Goal: Register for event/course

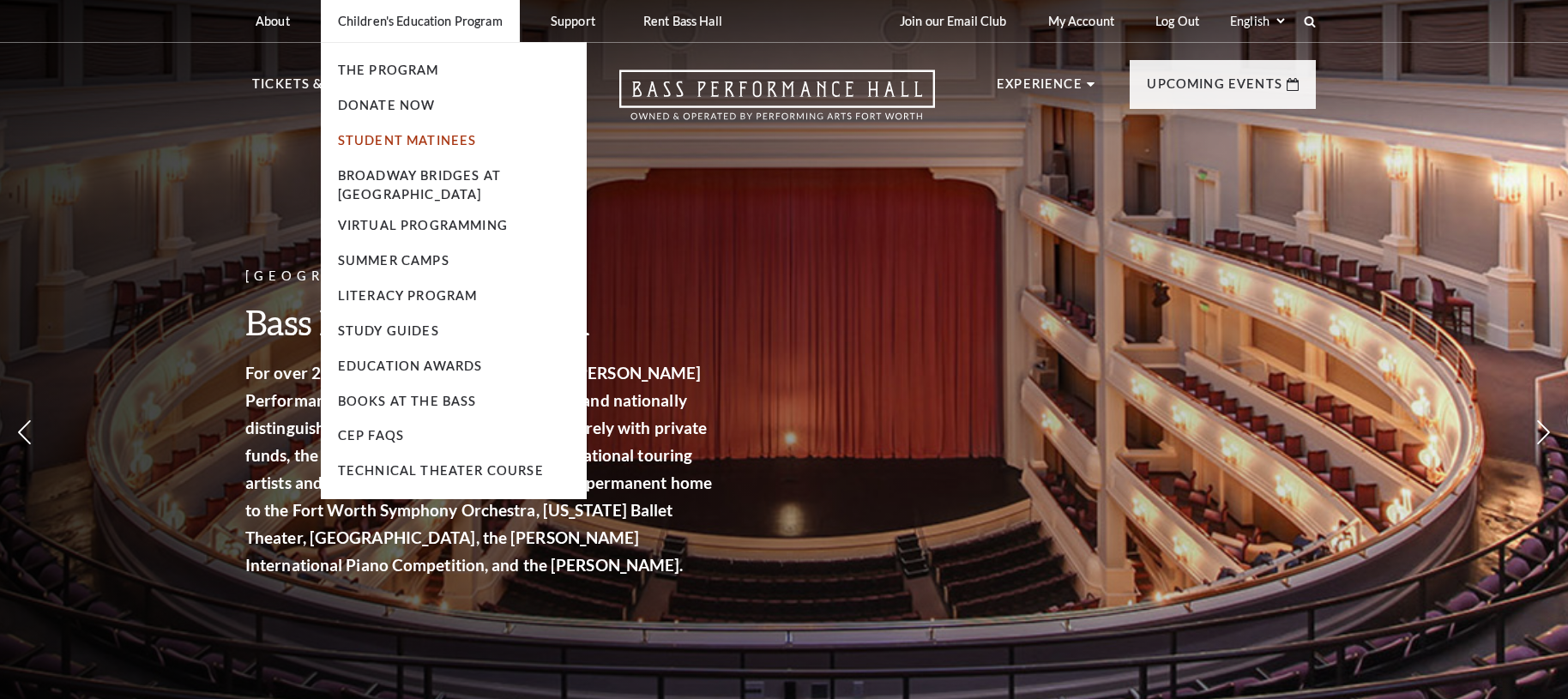
click at [393, 136] on link "Student Matinees" at bounding box center [408, 140] width 139 height 15
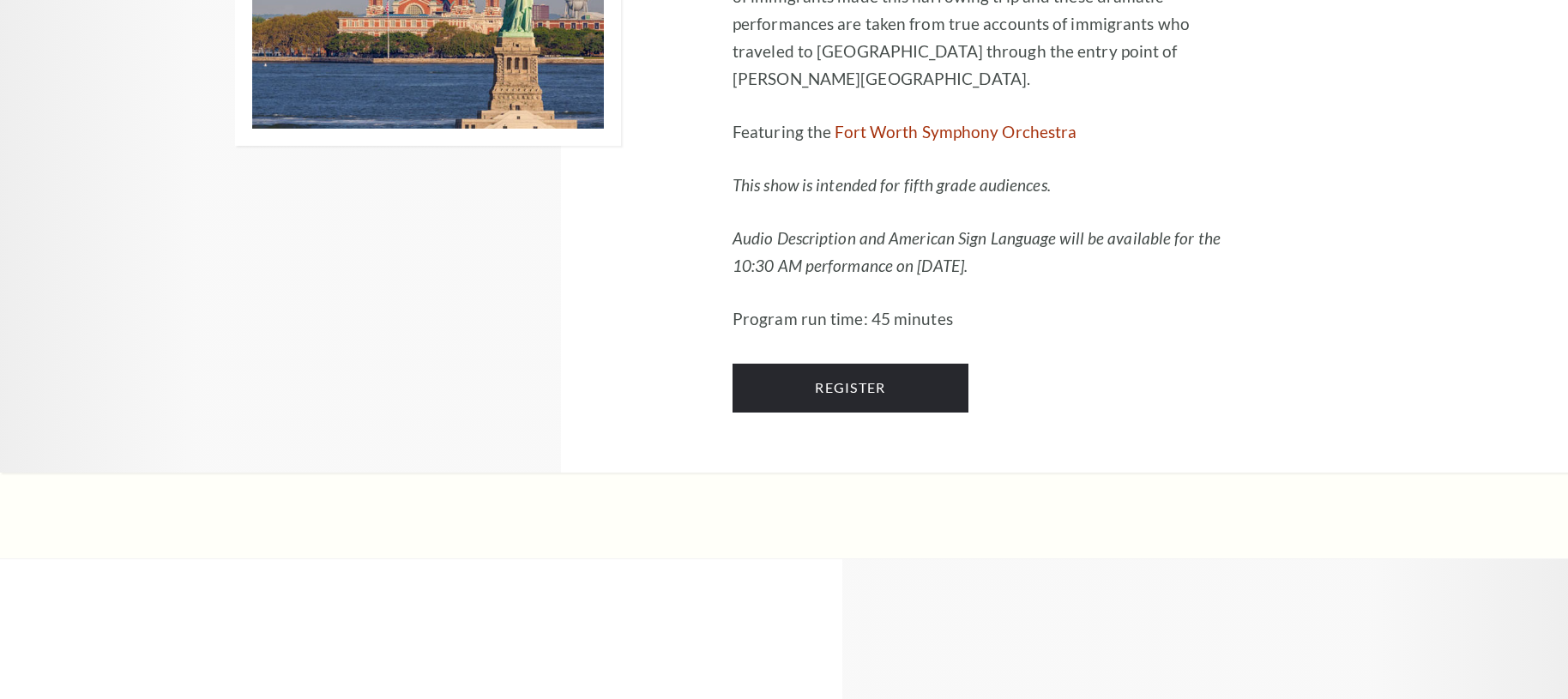
scroll to position [1979, 0]
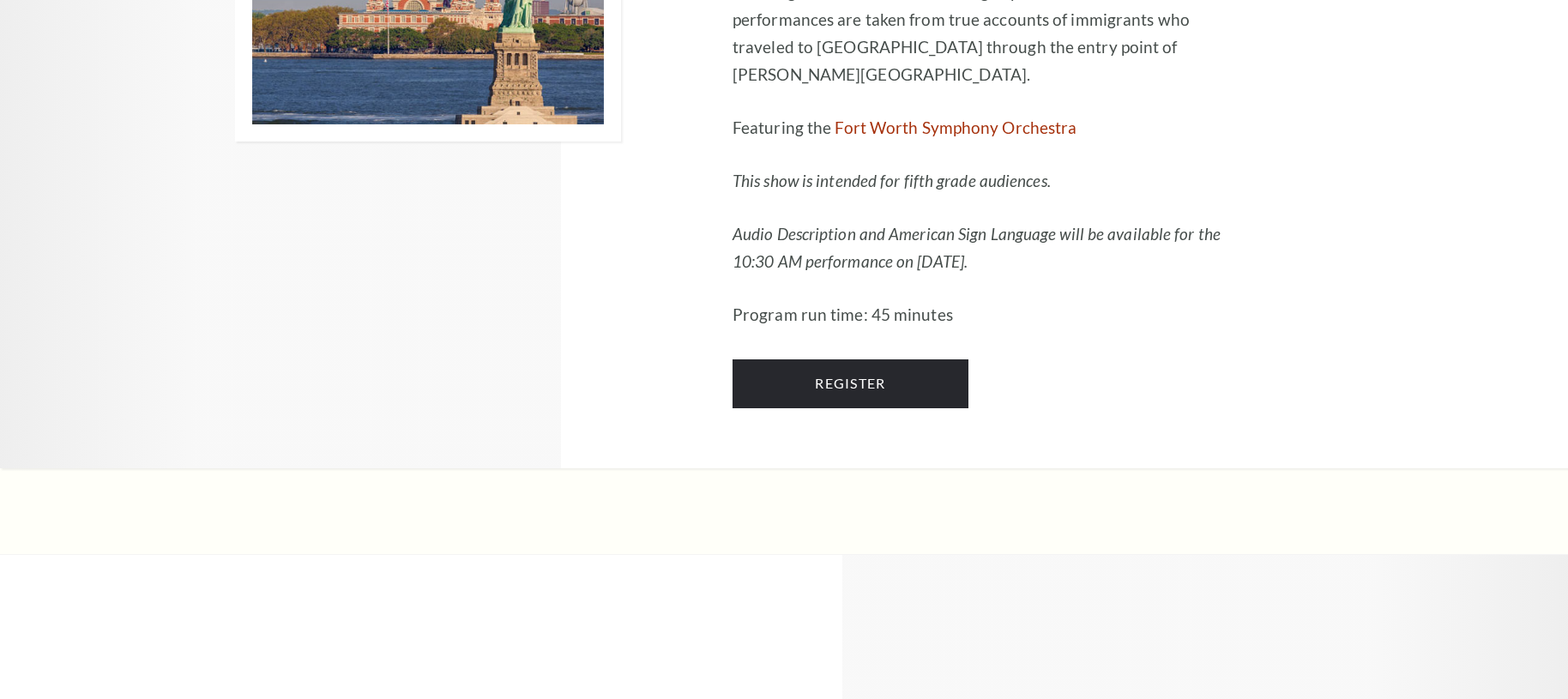
click at [937, 466] on div "Children's Education Program Presents Ellis Island: The Dream of America Septem…" at bounding box center [1032, 6] width 601 height 921
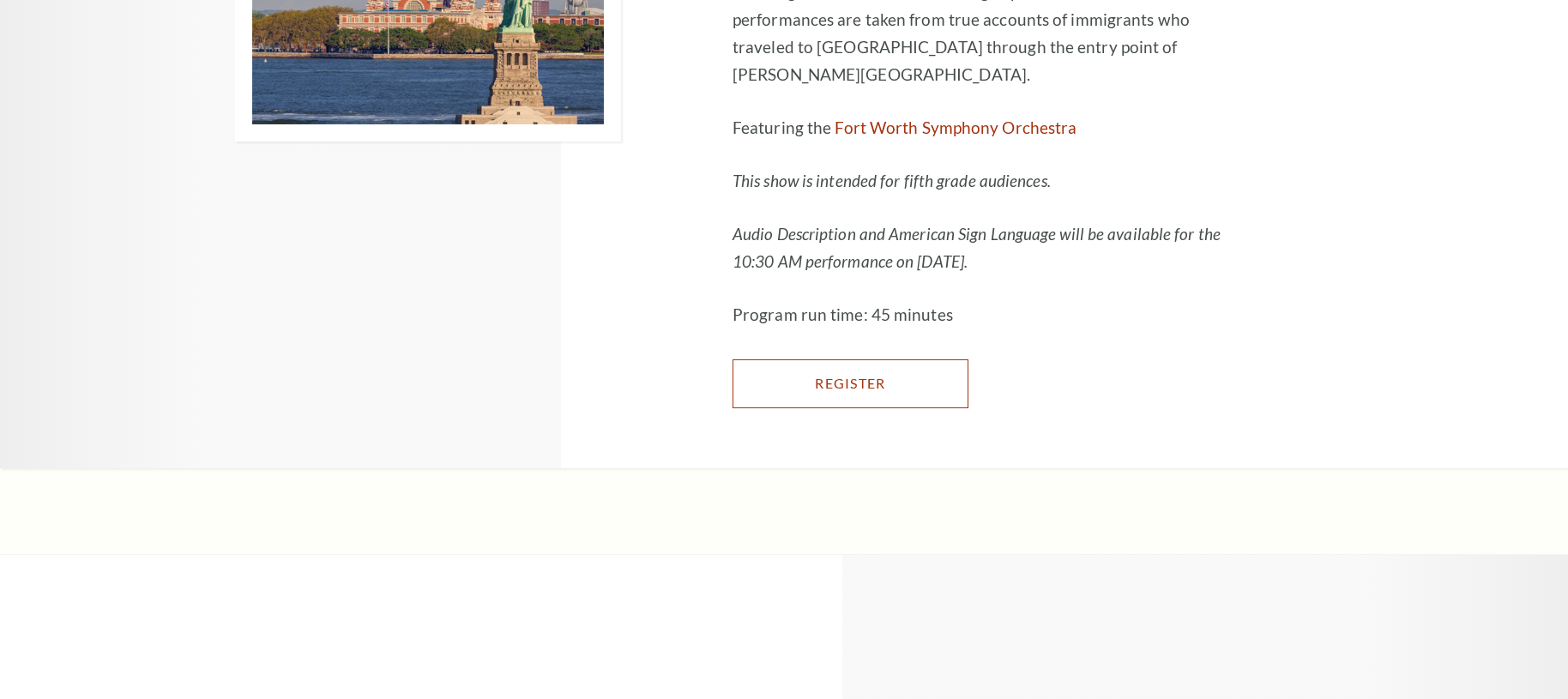
click at [939, 408] on link "Register" at bounding box center [850, 384] width 236 height 48
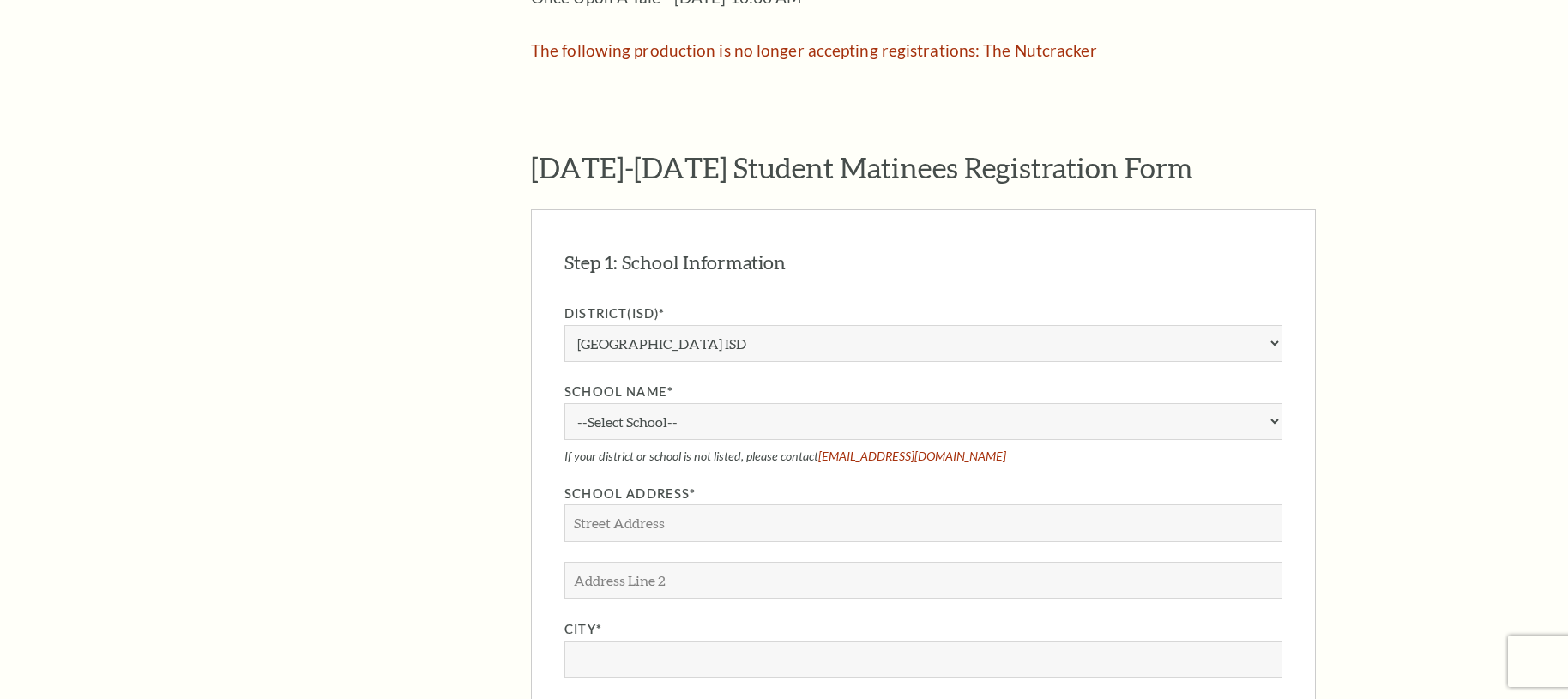
scroll to position [1328, 0]
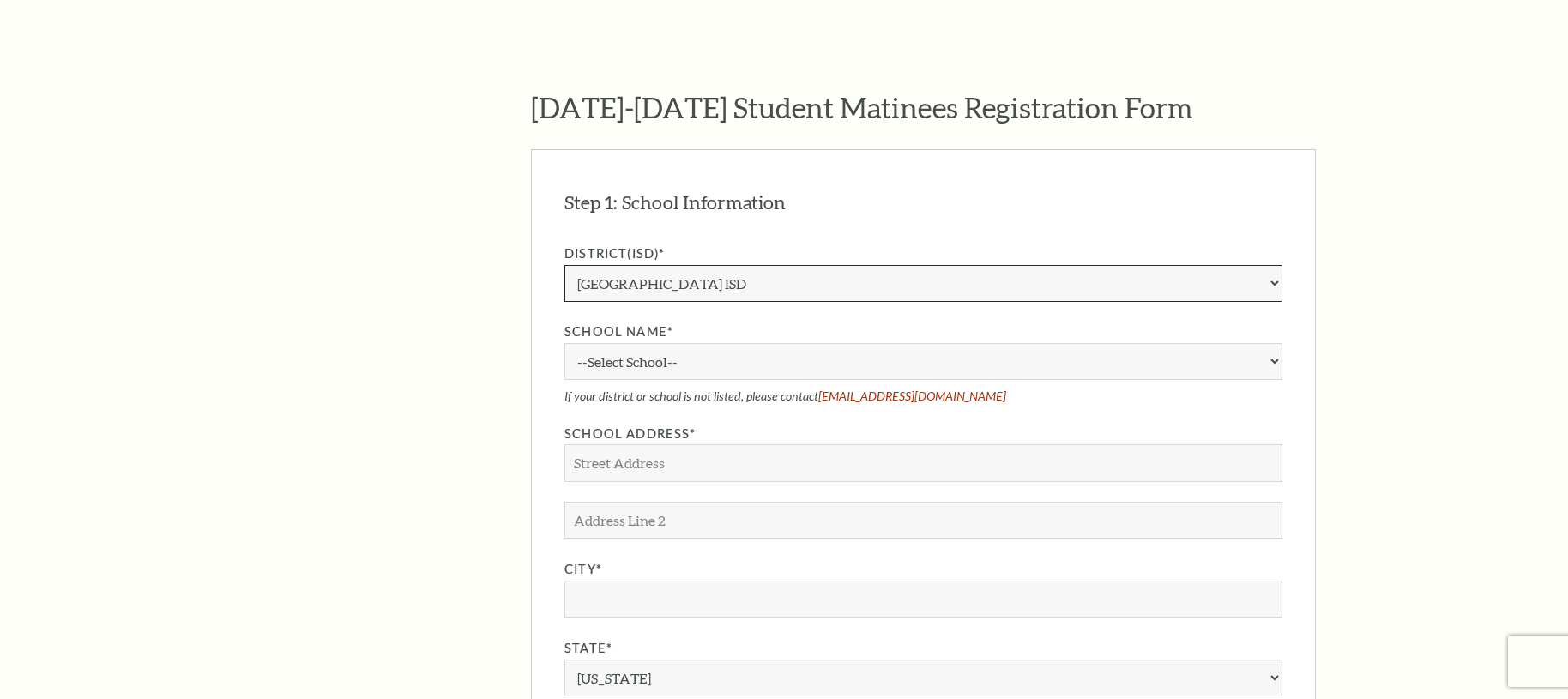
click at [853, 265] on select "Aledo ISD Alvarado ISD Alvord ISD Arlington ISD Azle ISD Bellevue ISD Birdville…" at bounding box center [923, 284] width 718 height 37
select select "[PERSON_NAME] ISD"
click at [564, 265] on select "Aledo ISD [PERSON_NAME] ISD [PERSON_NAME] ISD Arlington ISD Azle ISD [GEOGRAPHI…" at bounding box center [923, 284] width 718 height 37
click at [835, 343] on select "--Select School--" at bounding box center [923, 362] width 718 height 37
click at [839, 265] on select "Aledo ISD [PERSON_NAME] ISD [PERSON_NAME] ISD Arlington ISD Azle ISD [GEOGRAPHI…" at bounding box center [923, 284] width 718 height 37
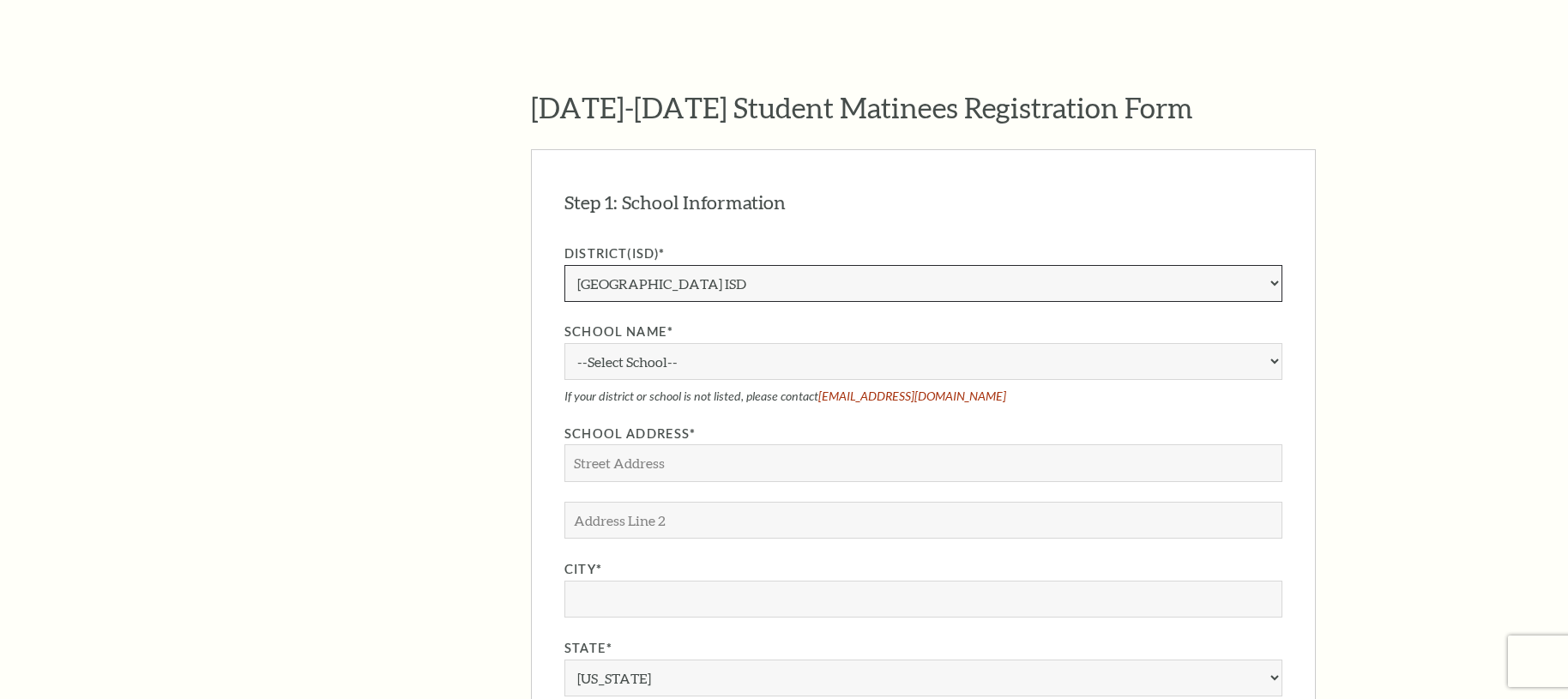
click at [564, 265] on select "Aledo ISD [PERSON_NAME] ISD [PERSON_NAME] ISD Arlington ISD Azle ISD [GEOGRAPHI…" at bounding box center [923, 284] width 718 height 37
click at [1321, 302] on div "The Program Donate Now Student Matinees Broadway Bridges at Bass Performance Ha…" at bounding box center [784, 347] width 1098 height 2280
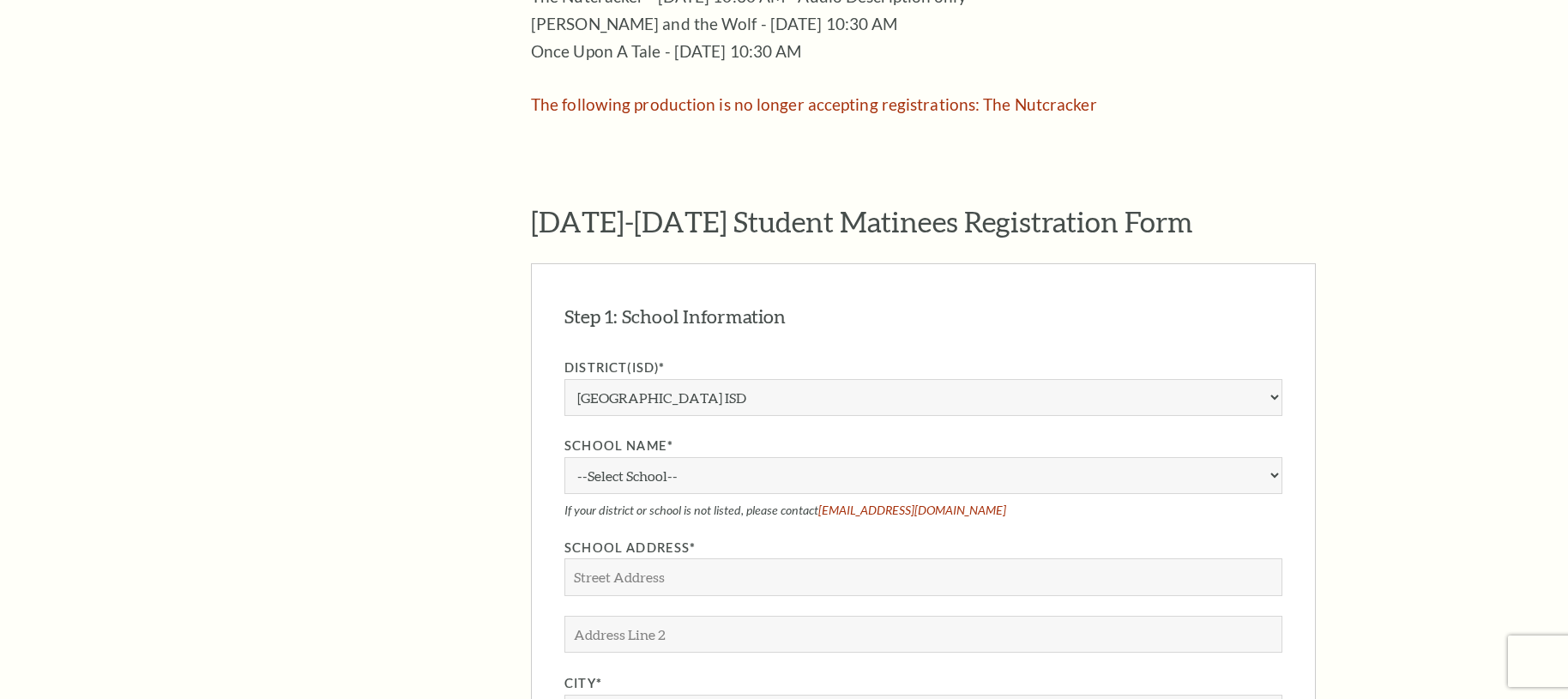
scroll to position [1318, 0]
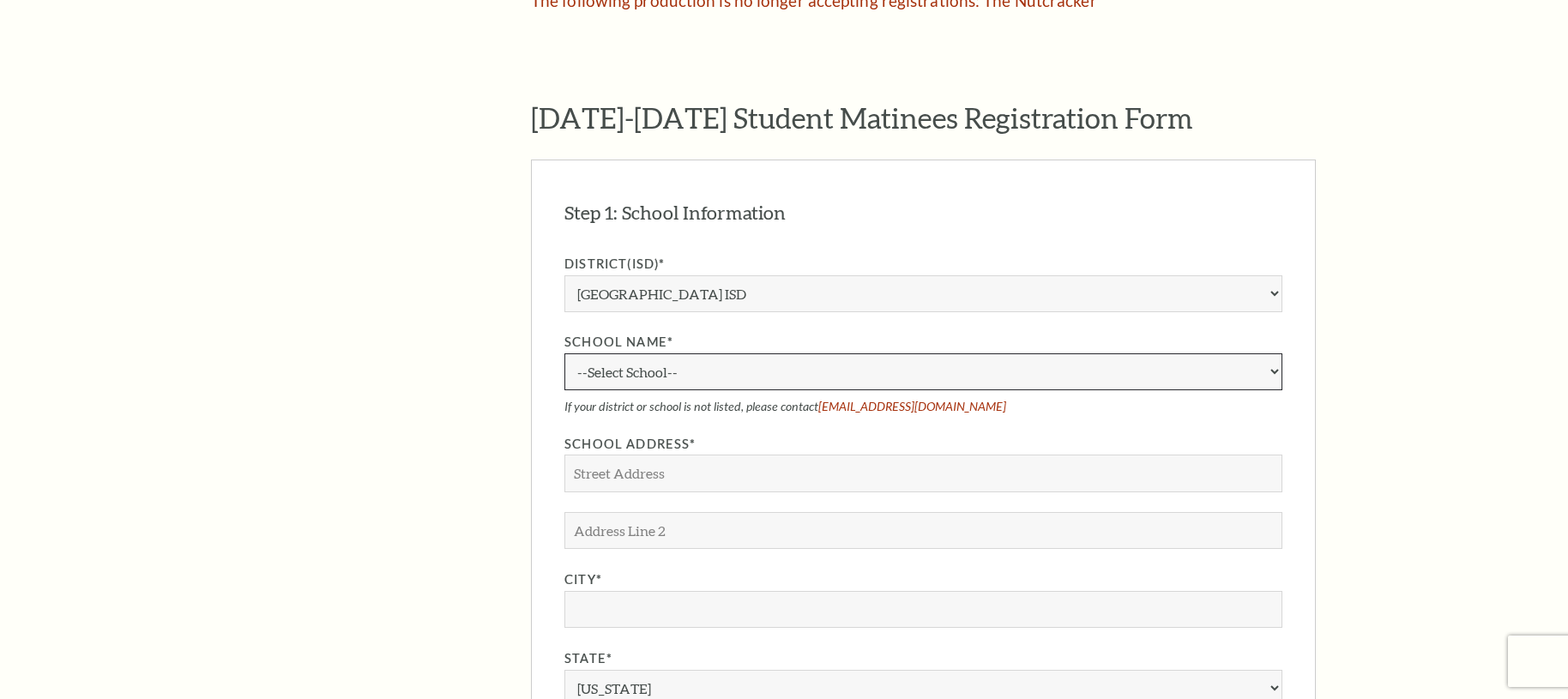
click at [1157, 353] on select "--Select School--" at bounding box center [923, 372] width 718 height 37
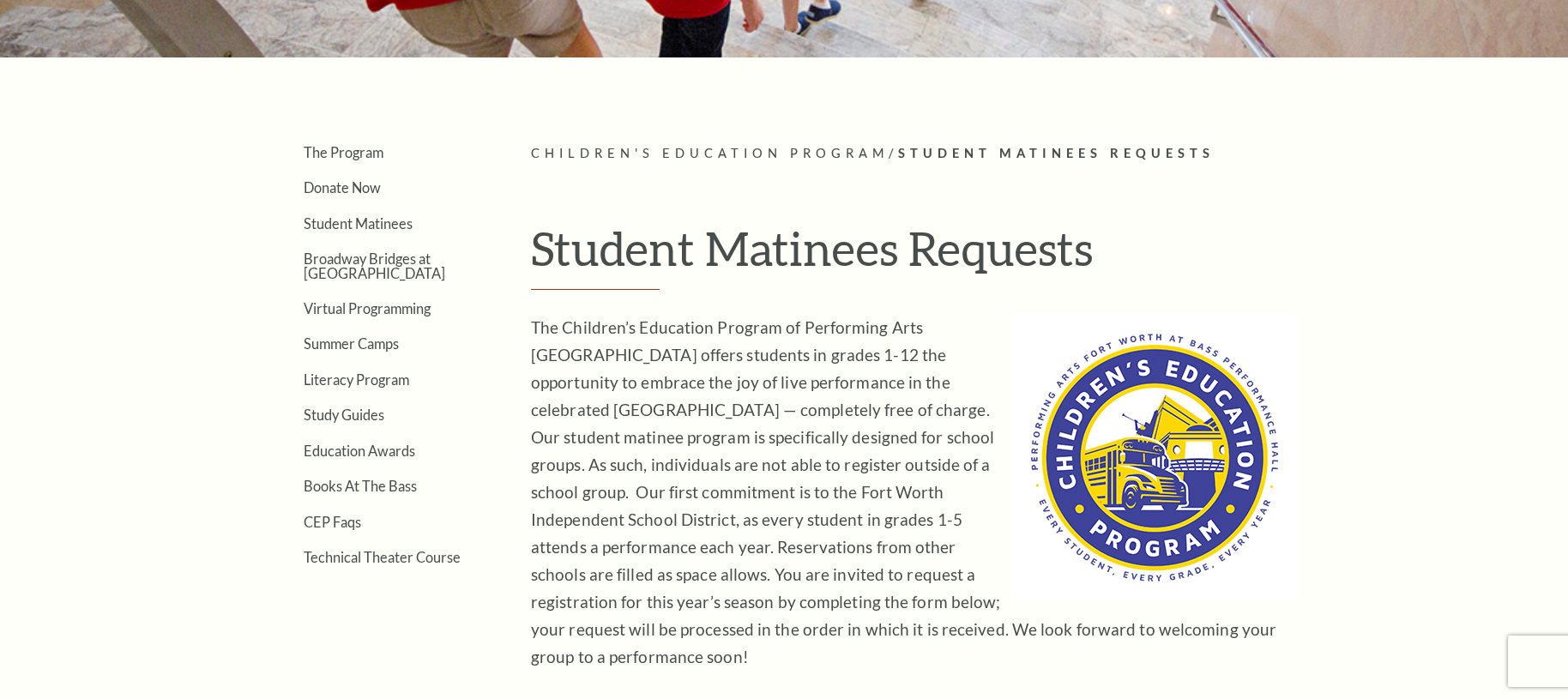
scroll to position [33, 0]
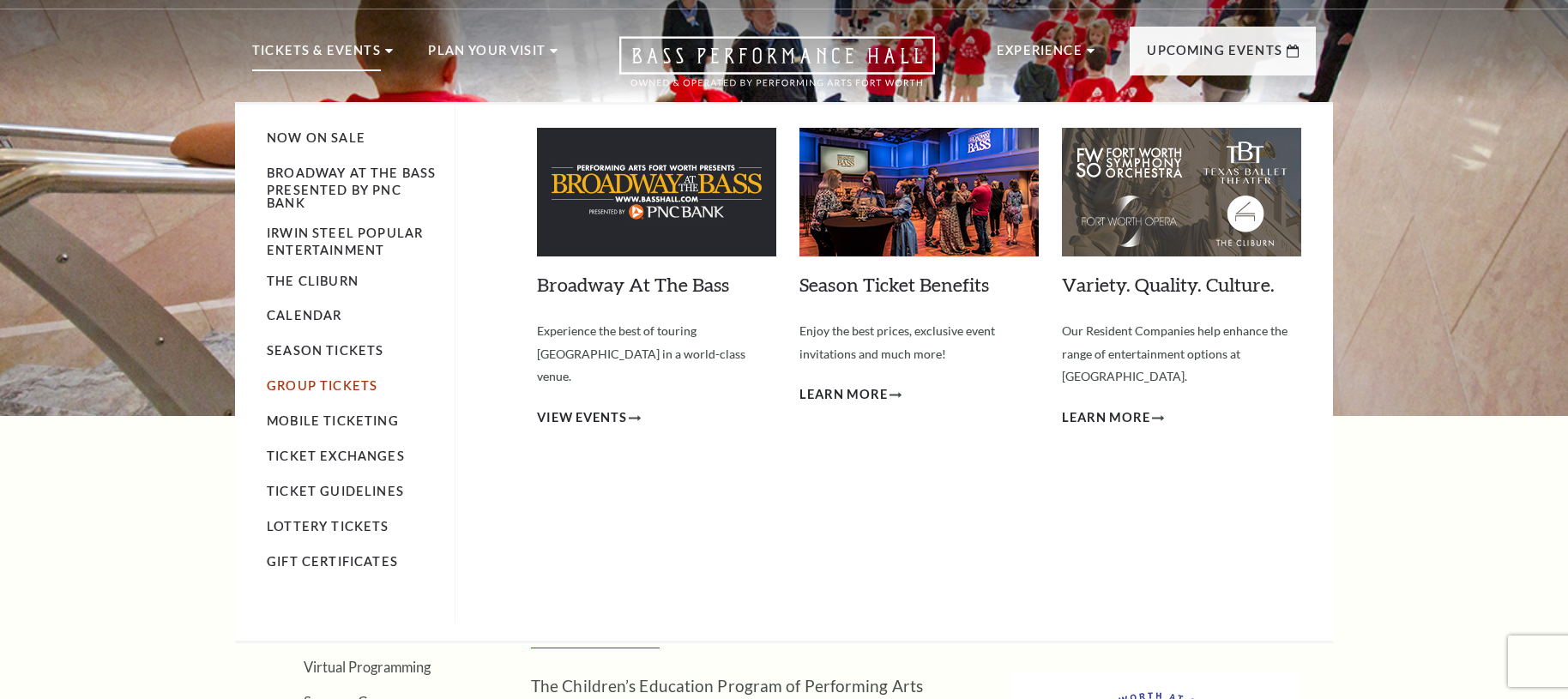
click at [304, 384] on link "Group Tickets" at bounding box center [322, 386] width 110 height 15
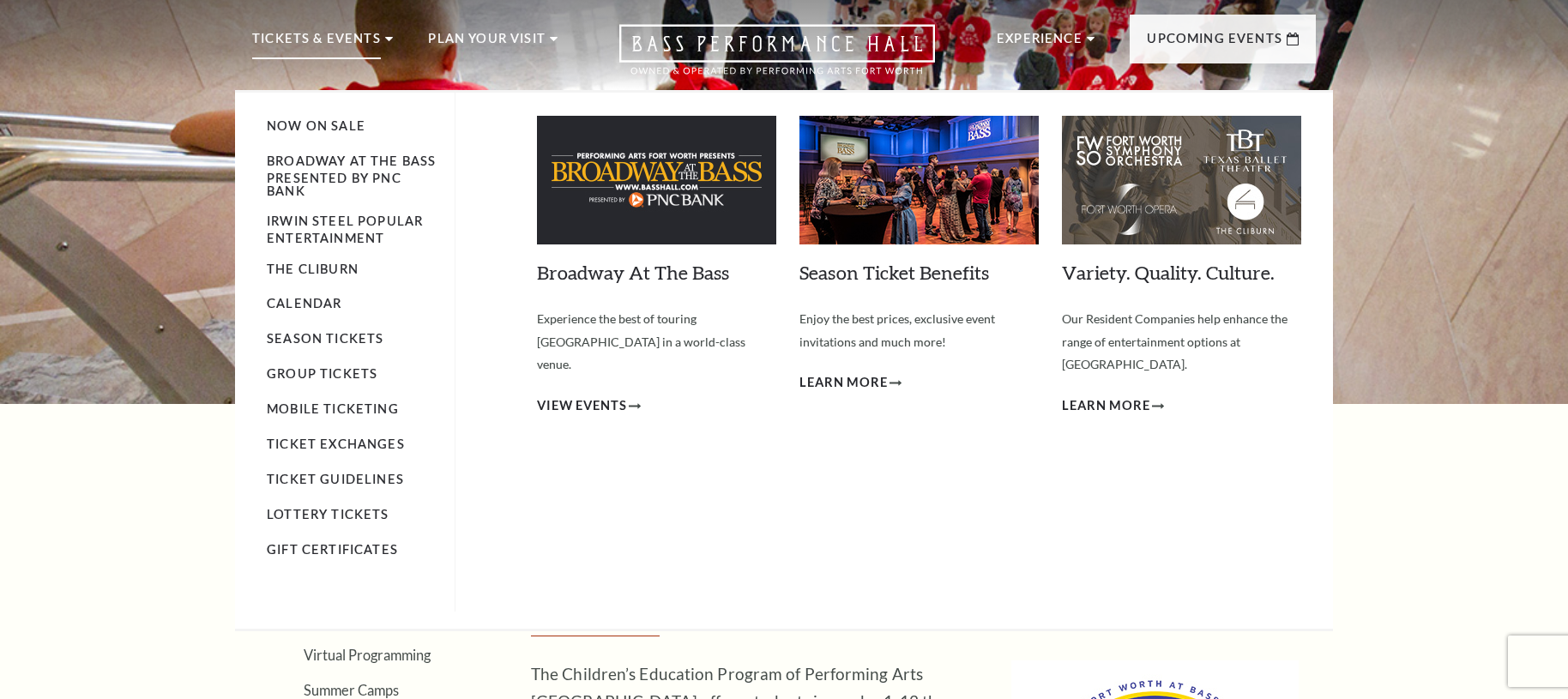
scroll to position [52, 0]
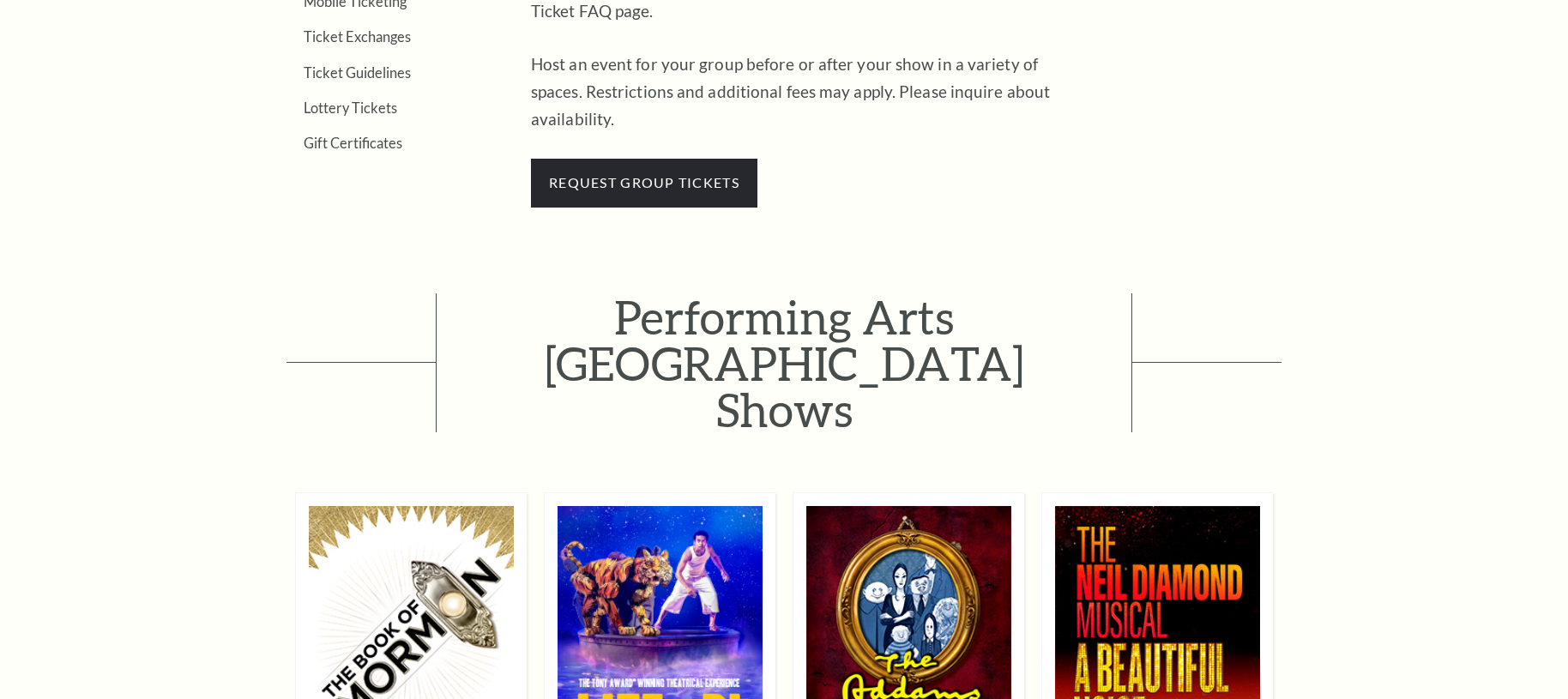
scroll to position [865, 0]
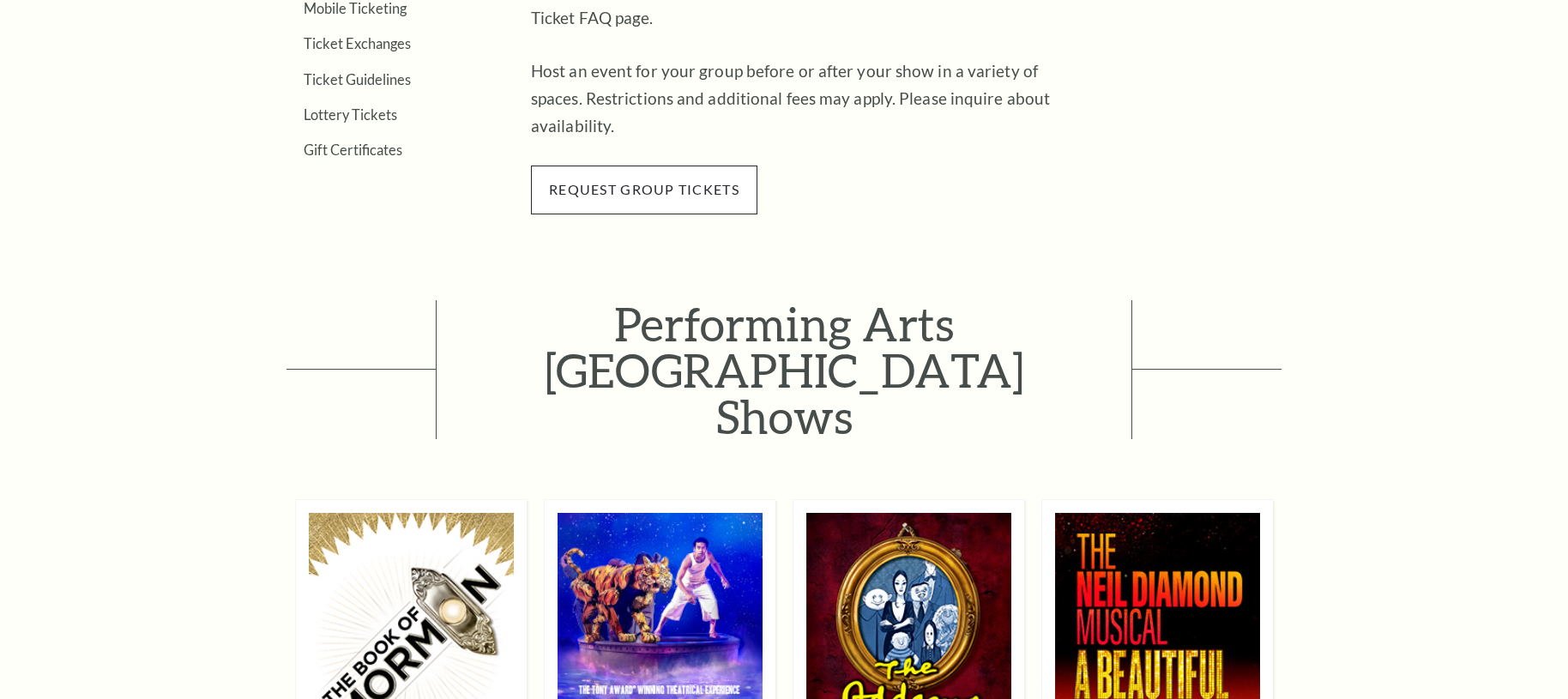
click at [663, 172] on span "request group tickets" at bounding box center [644, 190] width 226 height 48
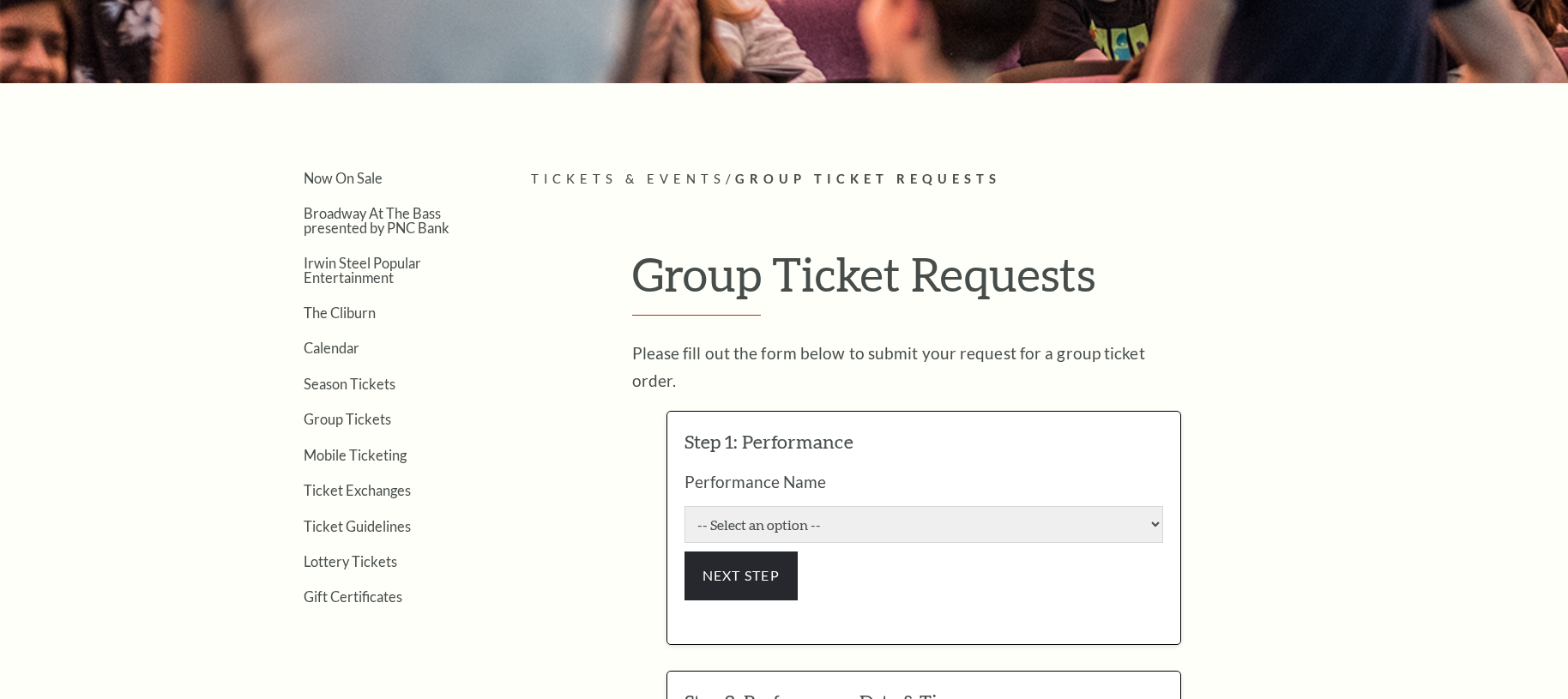
scroll to position [562, 0]
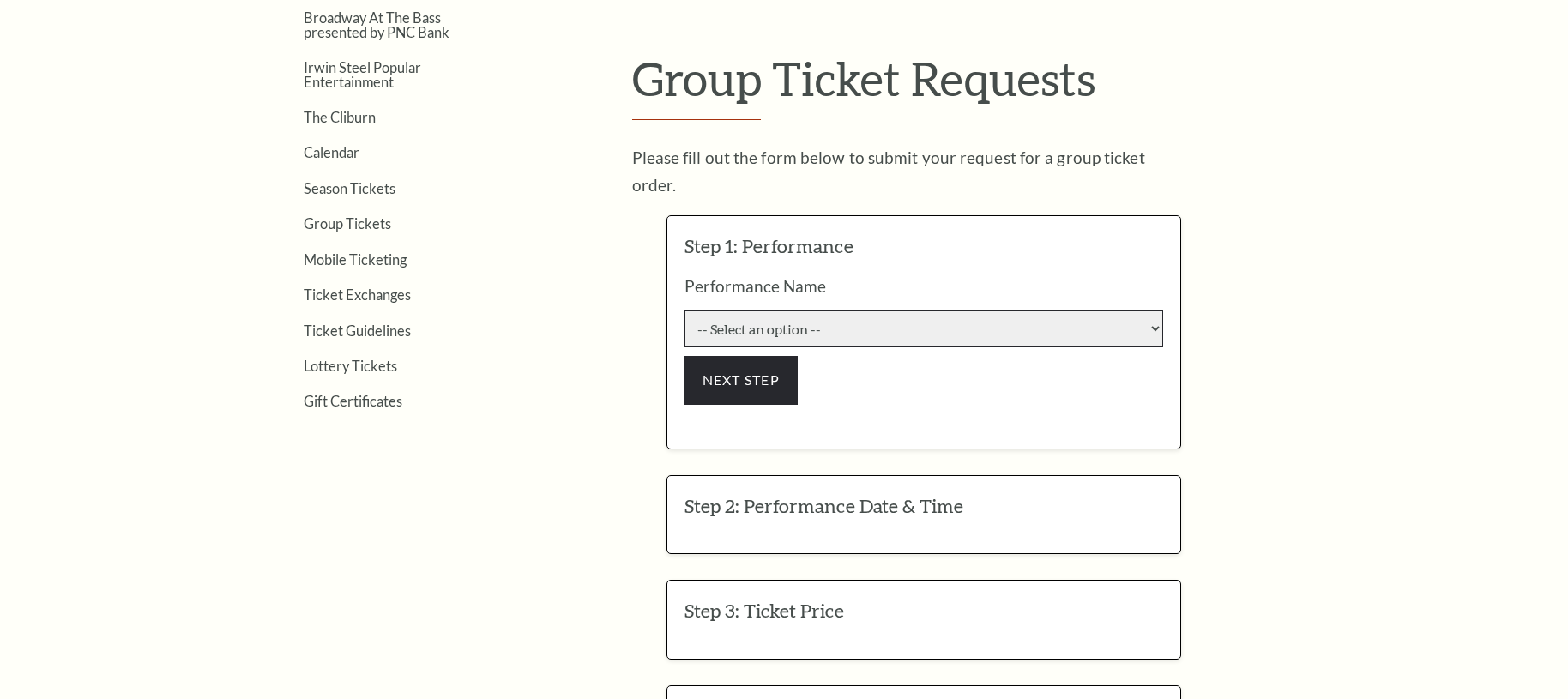
click at [976, 311] on select "-- Select an option -- Life of Pi Lyle Lovett and His Acoustic Group The Addams…" at bounding box center [924, 329] width 478 height 37
select select "6603"
click at [685, 311] on select "-- Select an option -- Life of Pi Lyle Lovett and His Acoustic Group The Addams…" at bounding box center [924, 329] width 478 height 37
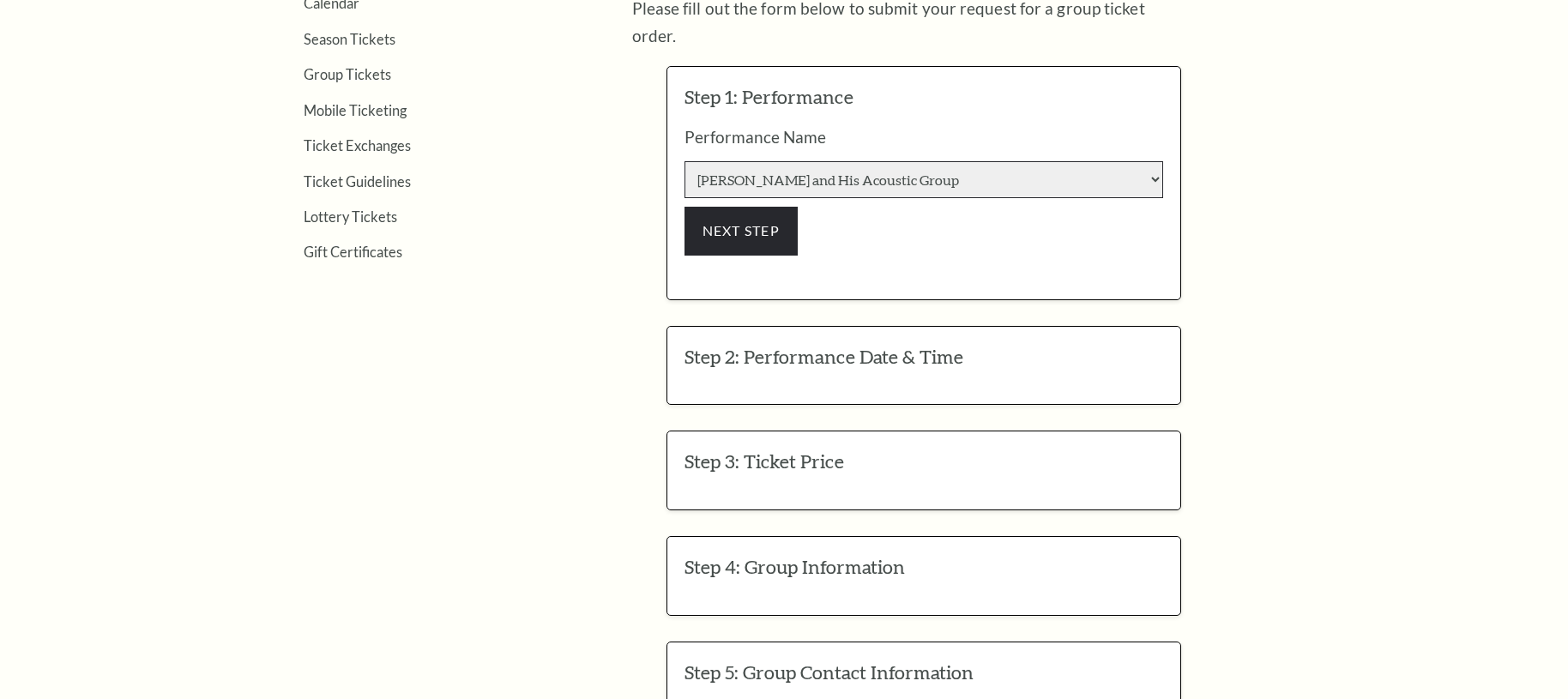
scroll to position [727, 0]
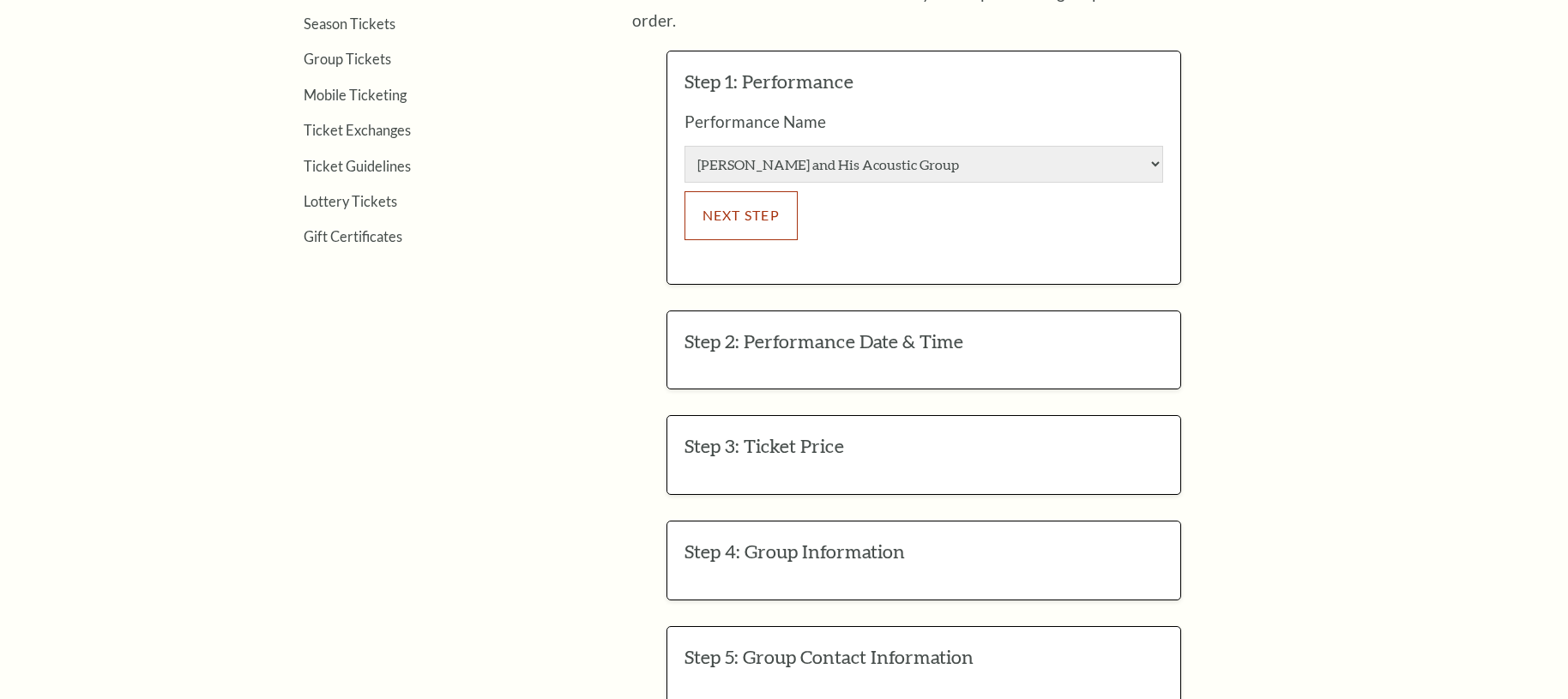
click at [774, 191] on button "NEXT STEP" at bounding box center [741, 215] width 114 height 48
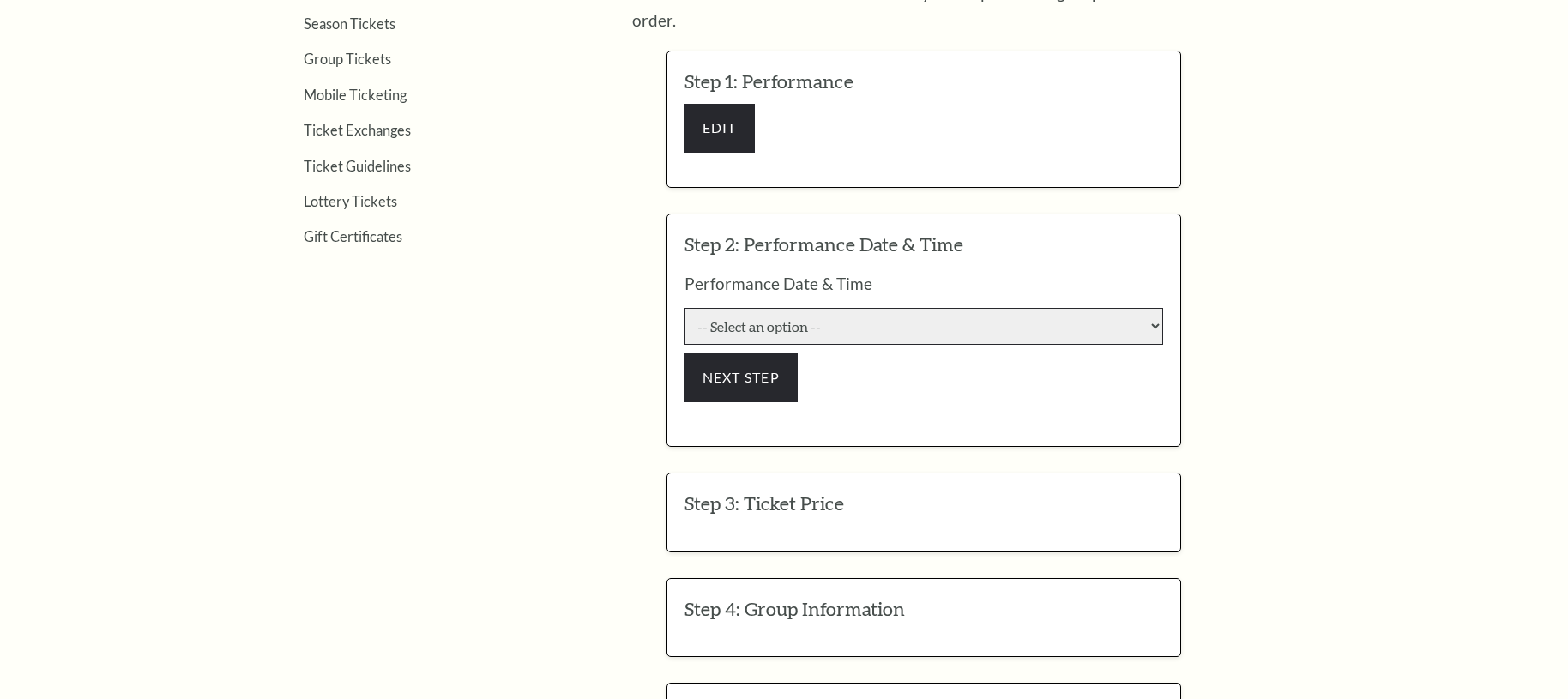
click at [841, 308] on select "-- Select an option -- 9/23/2025 7:30:00 PM 9/24/2025 7:30:00 PM 9/26/2025 7:30…" at bounding box center [924, 326] width 478 height 37
select select "6605"
click input "Pit Premium $118.80" at bounding box center [0, 0] width 0 height 0
radio input "true"
click at [685, 308] on select "-- Select an option -- 9/23/2025 7:30:00 PM 9/24/2025 7:30:00 PM 9/26/2025 7:30…" at bounding box center [924, 326] width 478 height 37
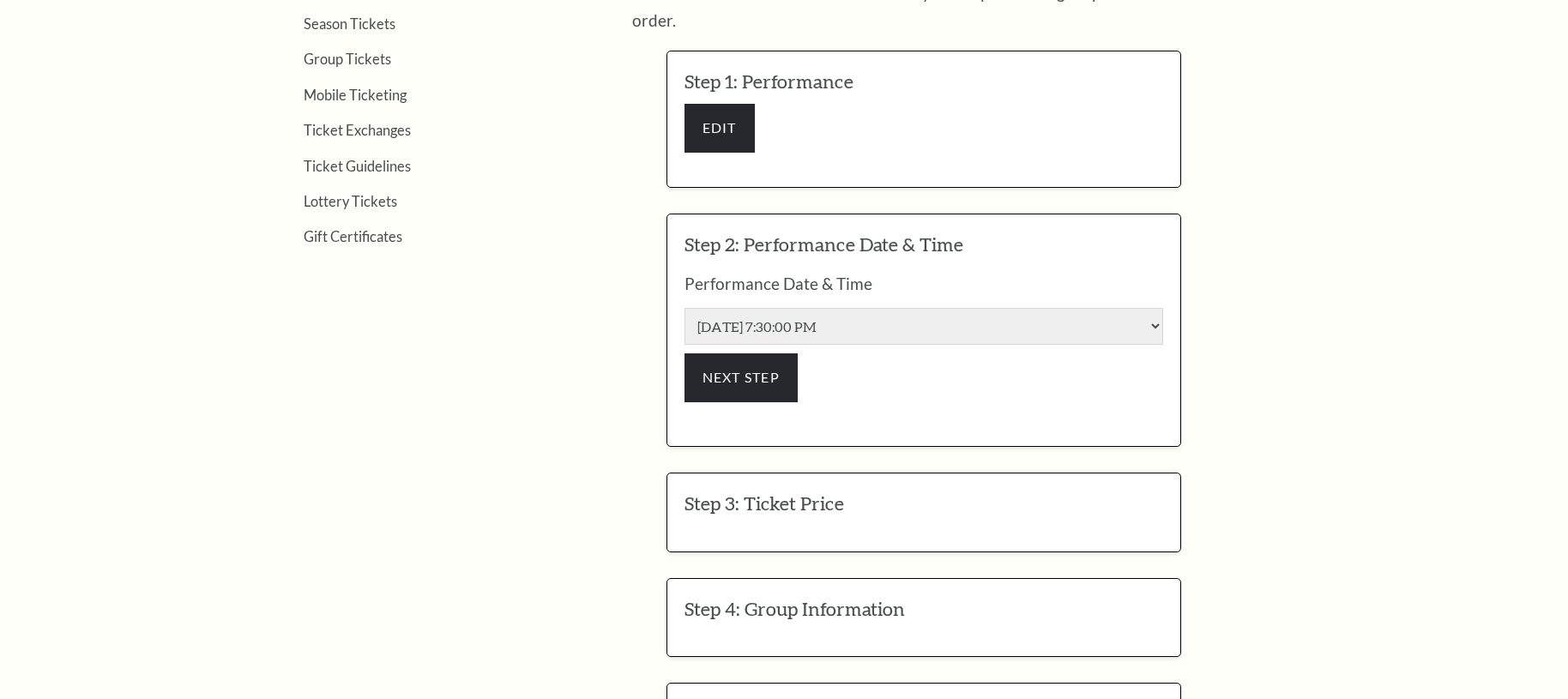
click at [1286, 273] on form "We're sorry but we encountered an errror while processing your request. Step 1:…" at bounding box center [923, 439] width 785 height 811
drag, startPoint x: 767, startPoint y: 342, endPoint x: 809, endPoint y: 355, distance: 44.0
click at [767, 353] on button "NEXT STEP" at bounding box center [741, 377] width 114 height 48
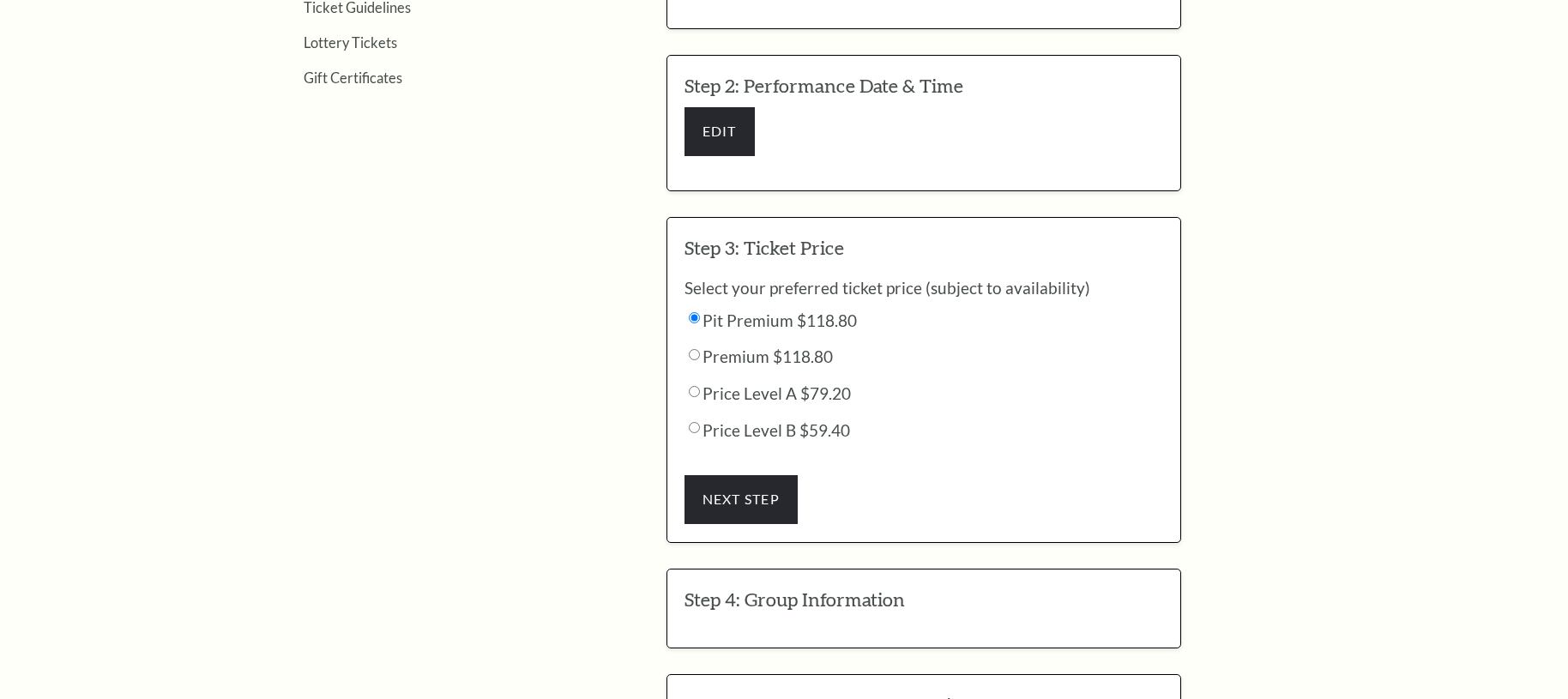
scroll to position [893, 0]
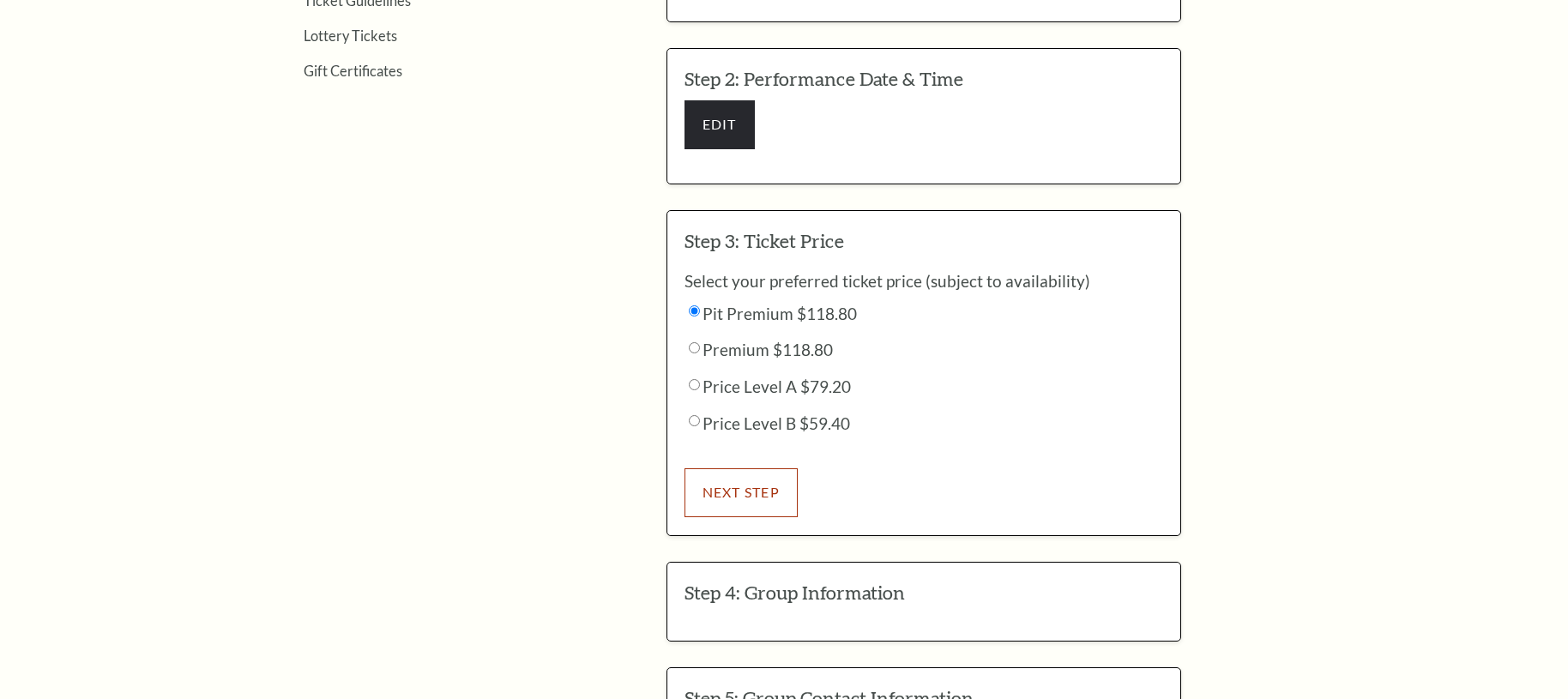
click at [741, 468] on button "NEXT STEP" at bounding box center [741, 492] width 114 height 48
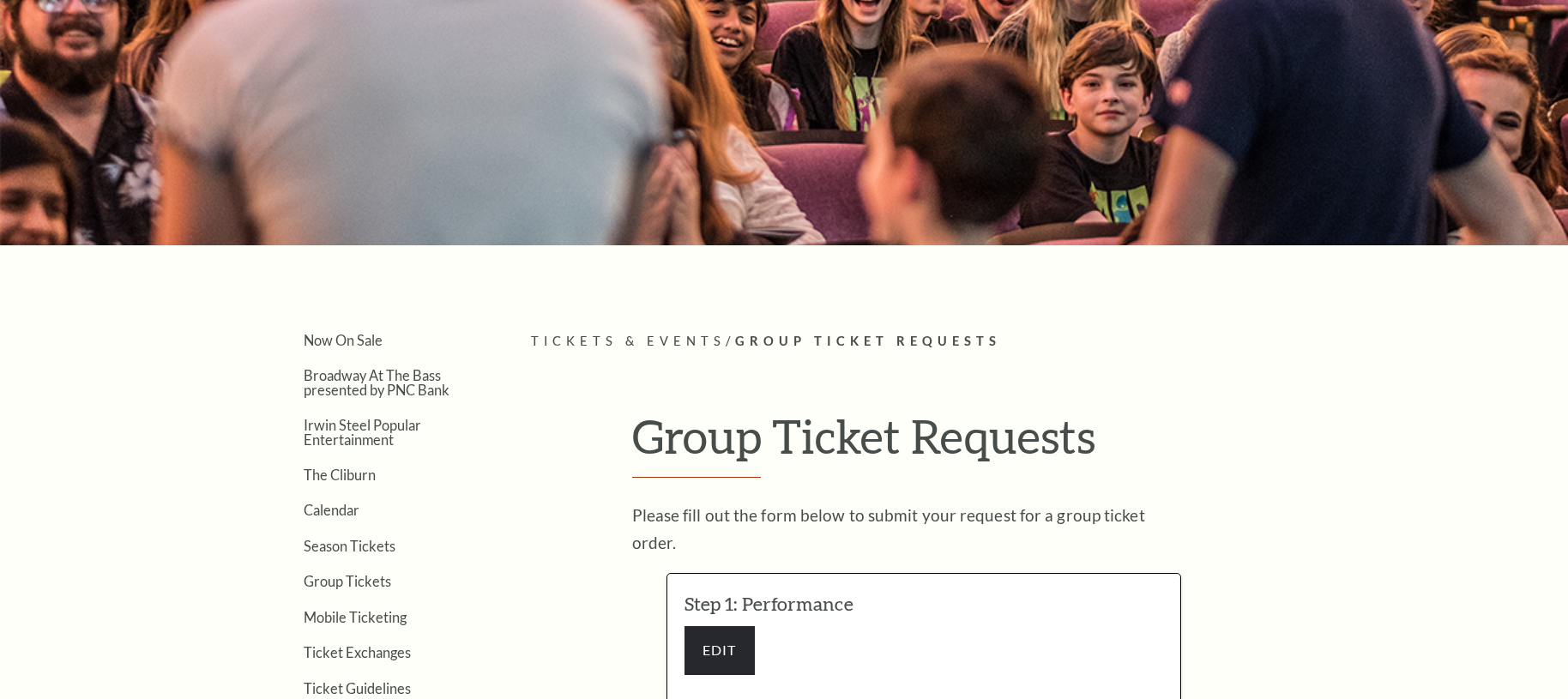
scroll to position [0, 0]
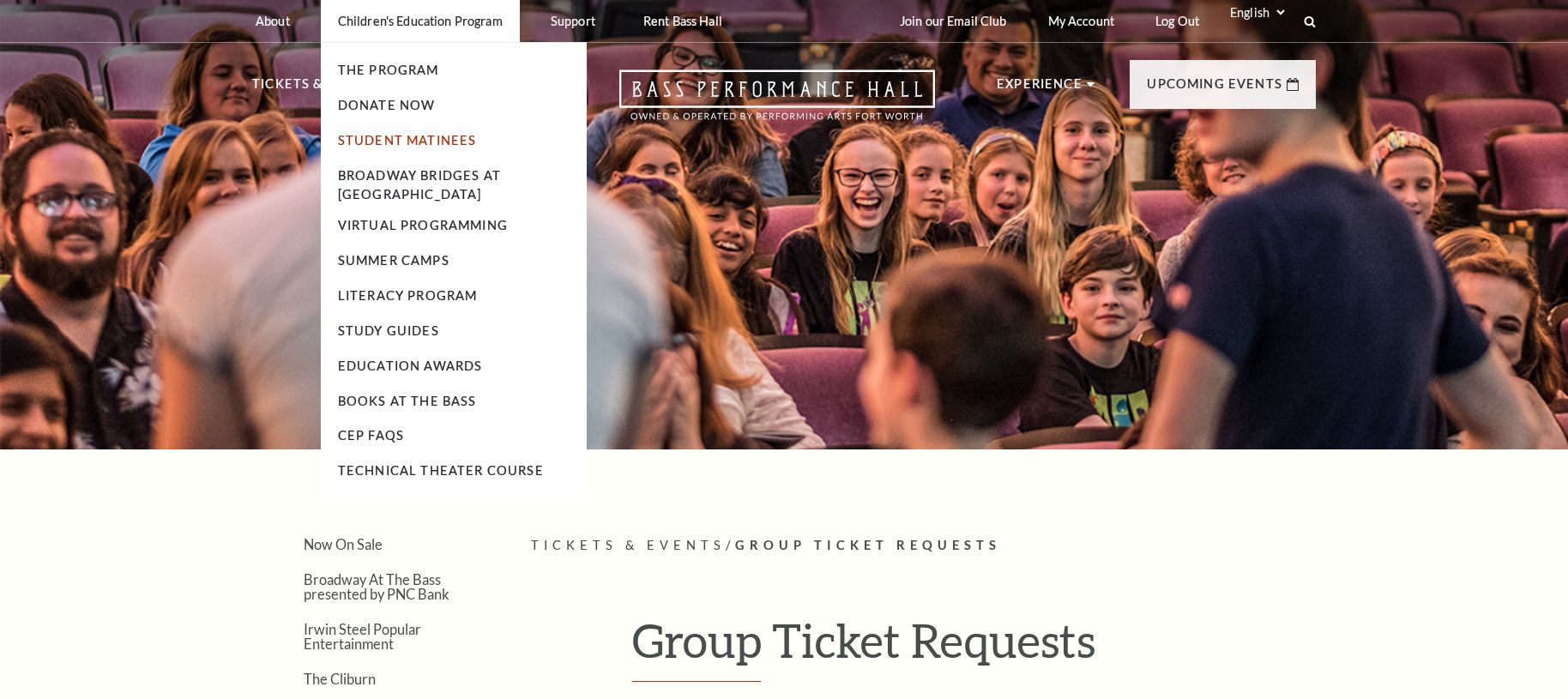
click at [413, 141] on link "Student Matinees" at bounding box center [408, 140] width 139 height 15
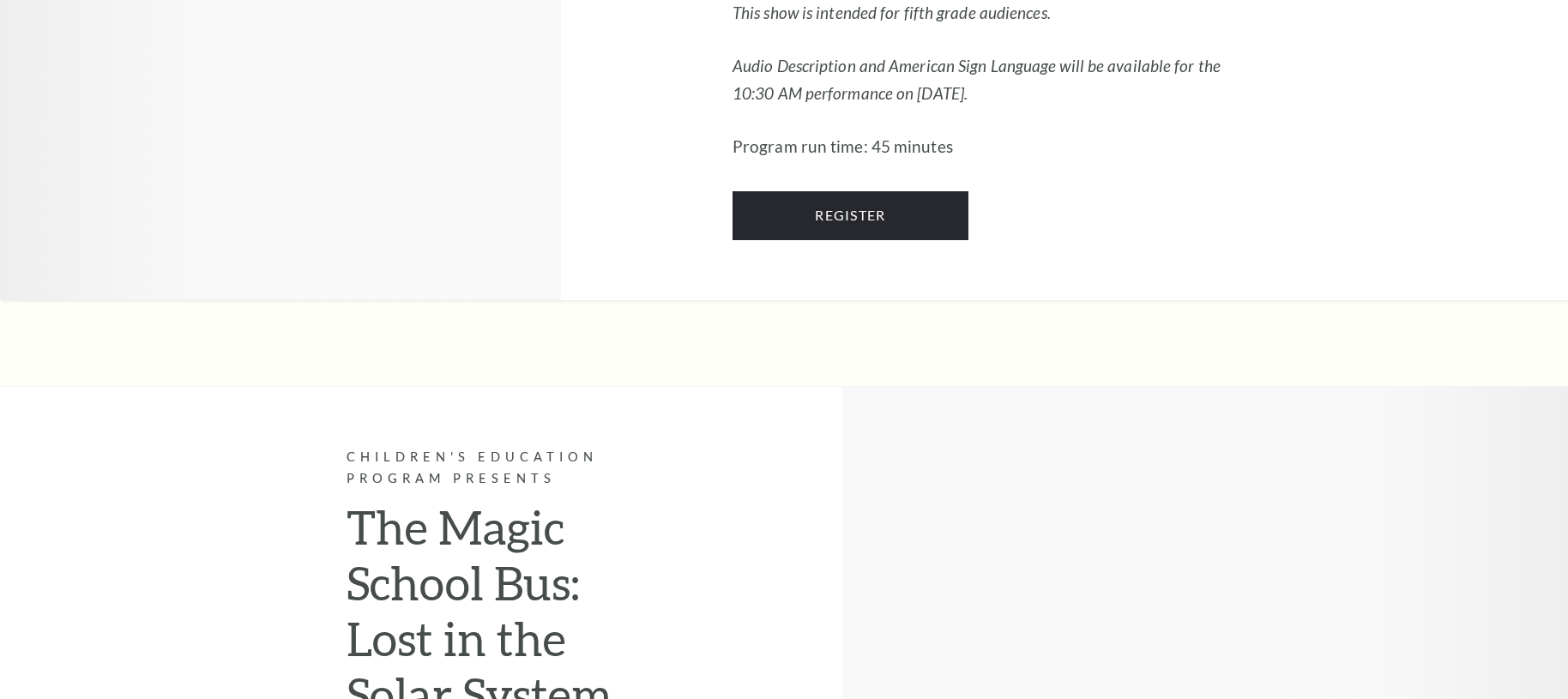
scroll to position [2158, 0]
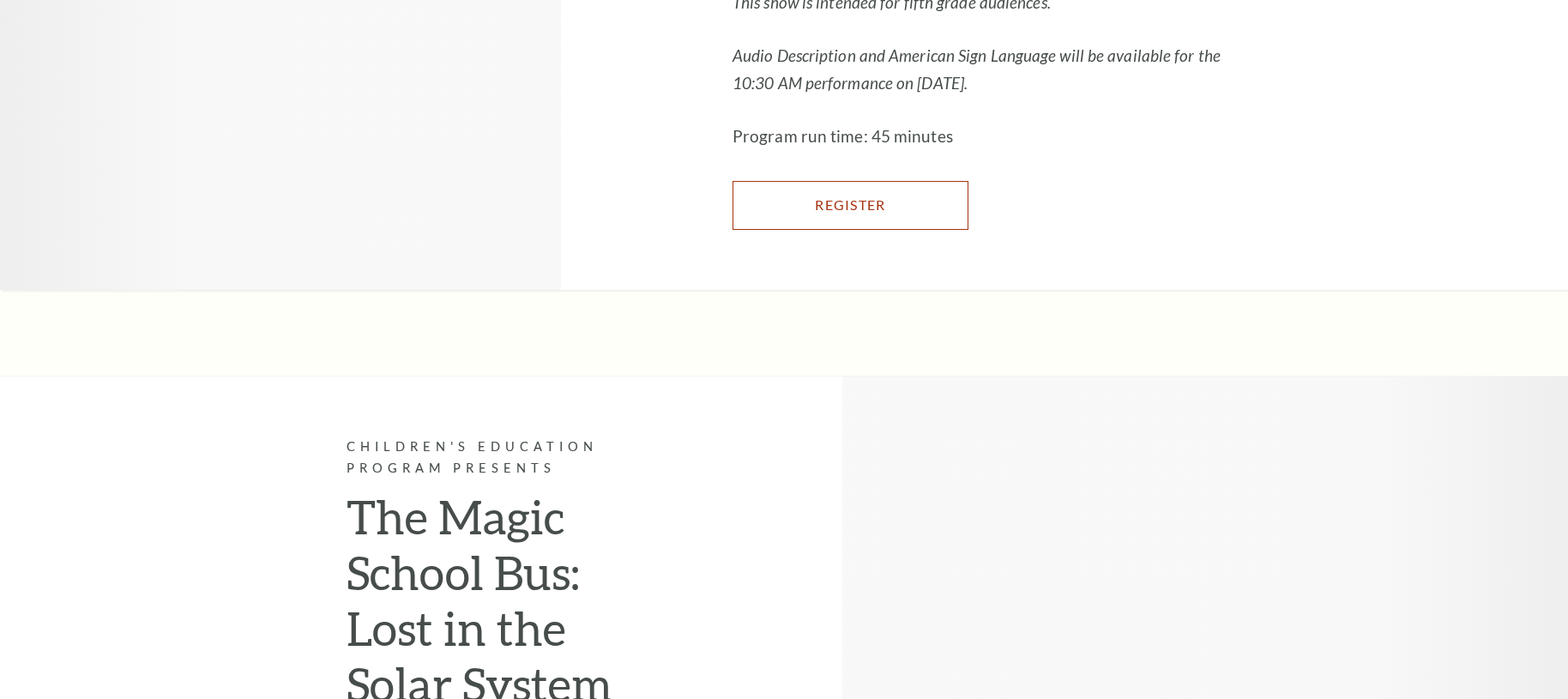
click at [965, 229] on link "Register" at bounding box center [850, 205] width 236 height 48
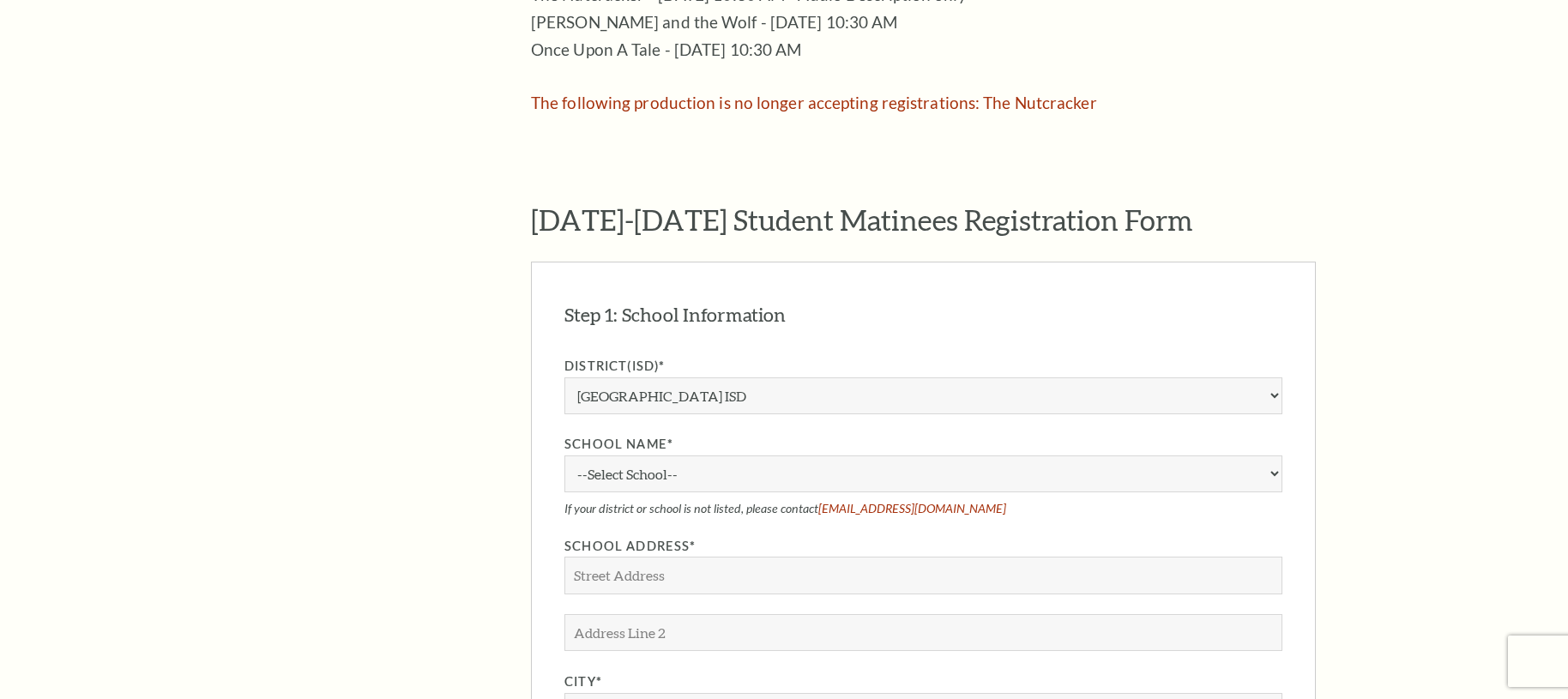
scroll to position [1244, 0]
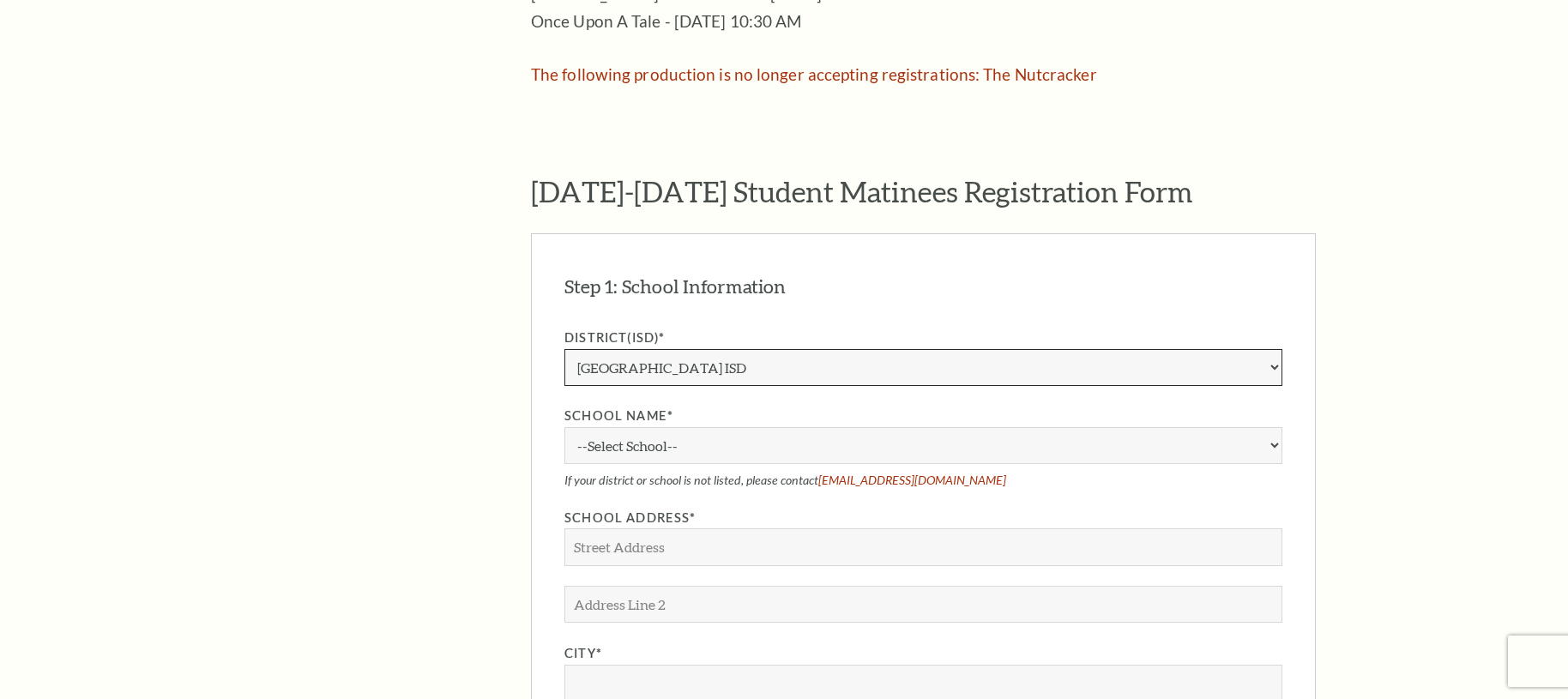
click at [1254, 350] on select "Aledo ISD [PERSON_NAME] ISD [PERSON_NAME] ISD Arlington ISD Azle ISD [GEOGRAPHI…" at bounding box center [923, 368] width 718 height 37
select select "Garland ISD"
click at [564, 350] on select "Aledo ISD [PERSON_NAME] ISD [PERSON_NAME] ISD Arlington ISD Azle ISD [GEOGRAPHI…" at bounding box center [923, 368] width 718 height 37
click at [942, 427] on select "--Select School--" at bounding box center [923, 446] width 718 height 37
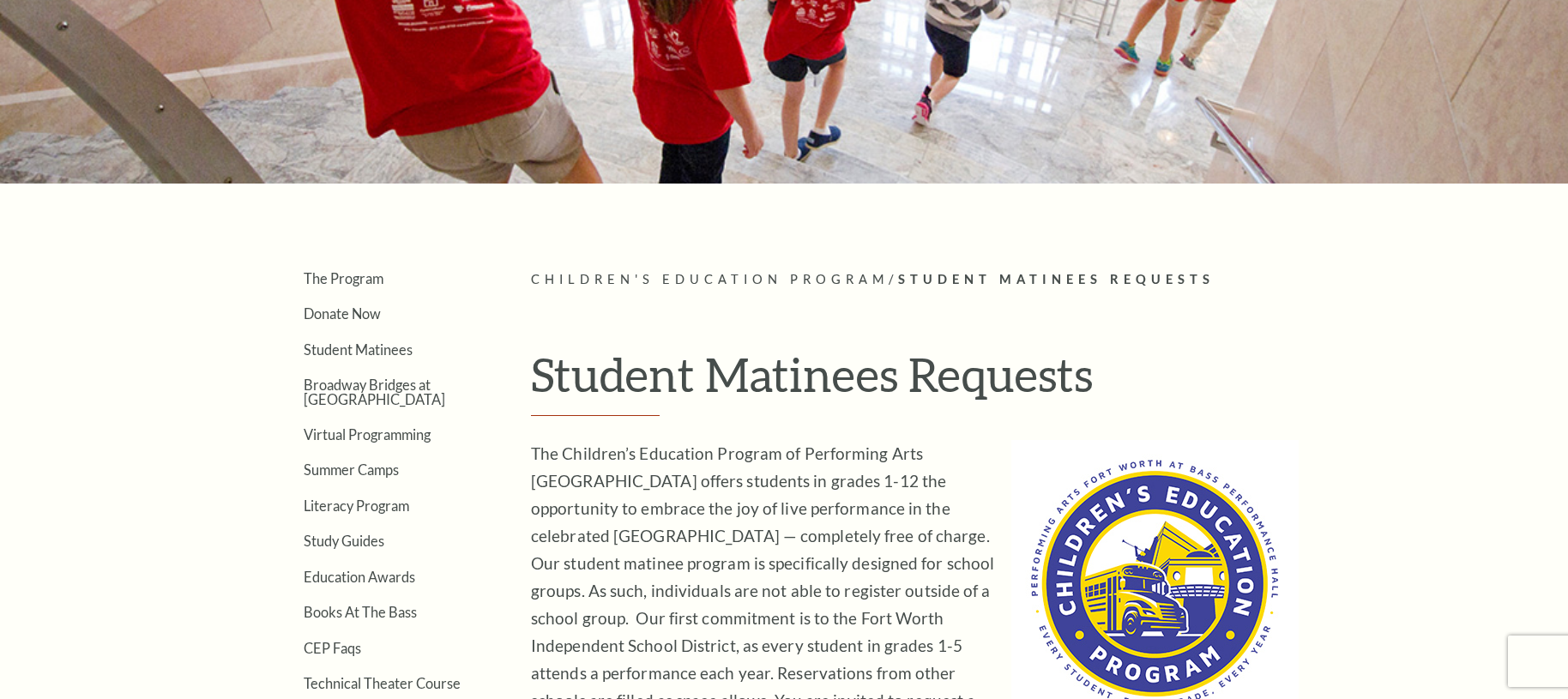
scroll to position [283, 0]
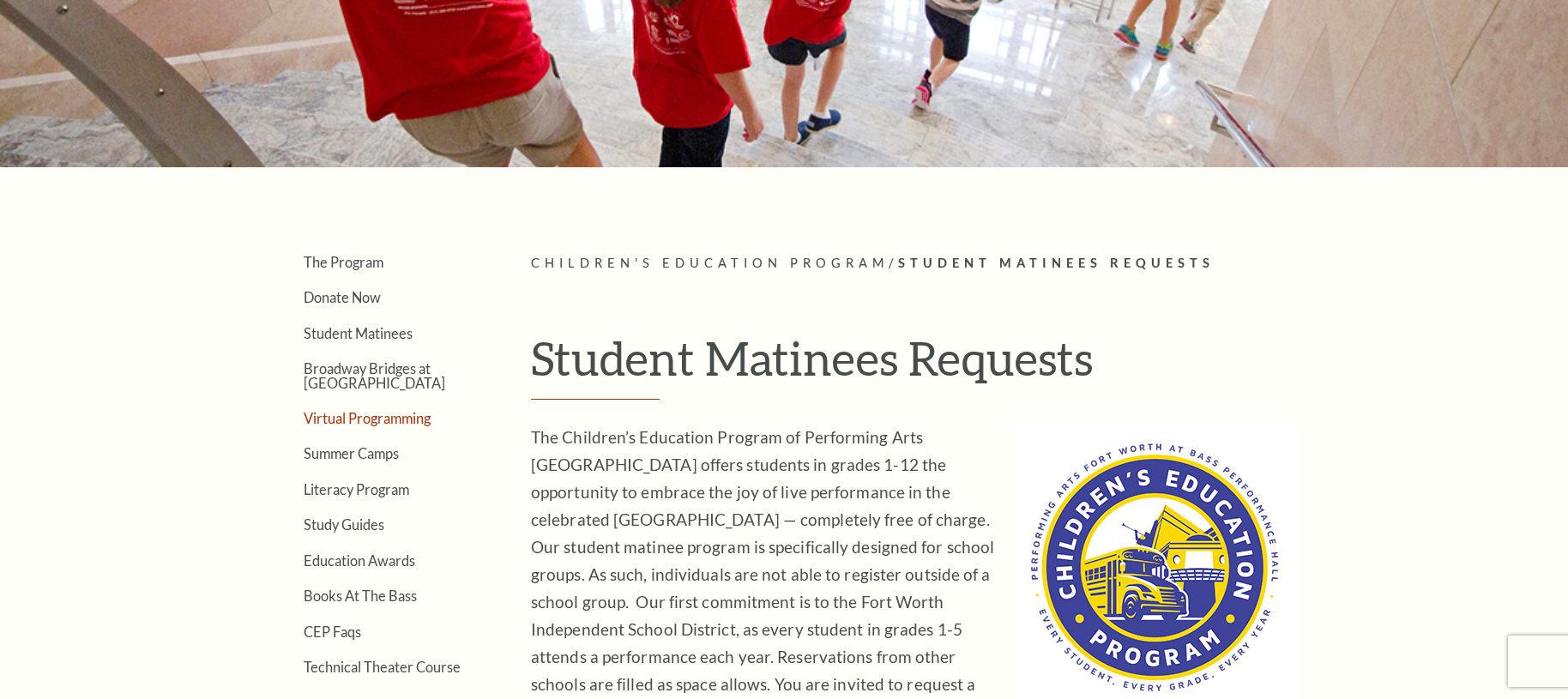
click at [386, 422] on link "Virtual Programming" at bounding box center [367, 418] width 127 height 17
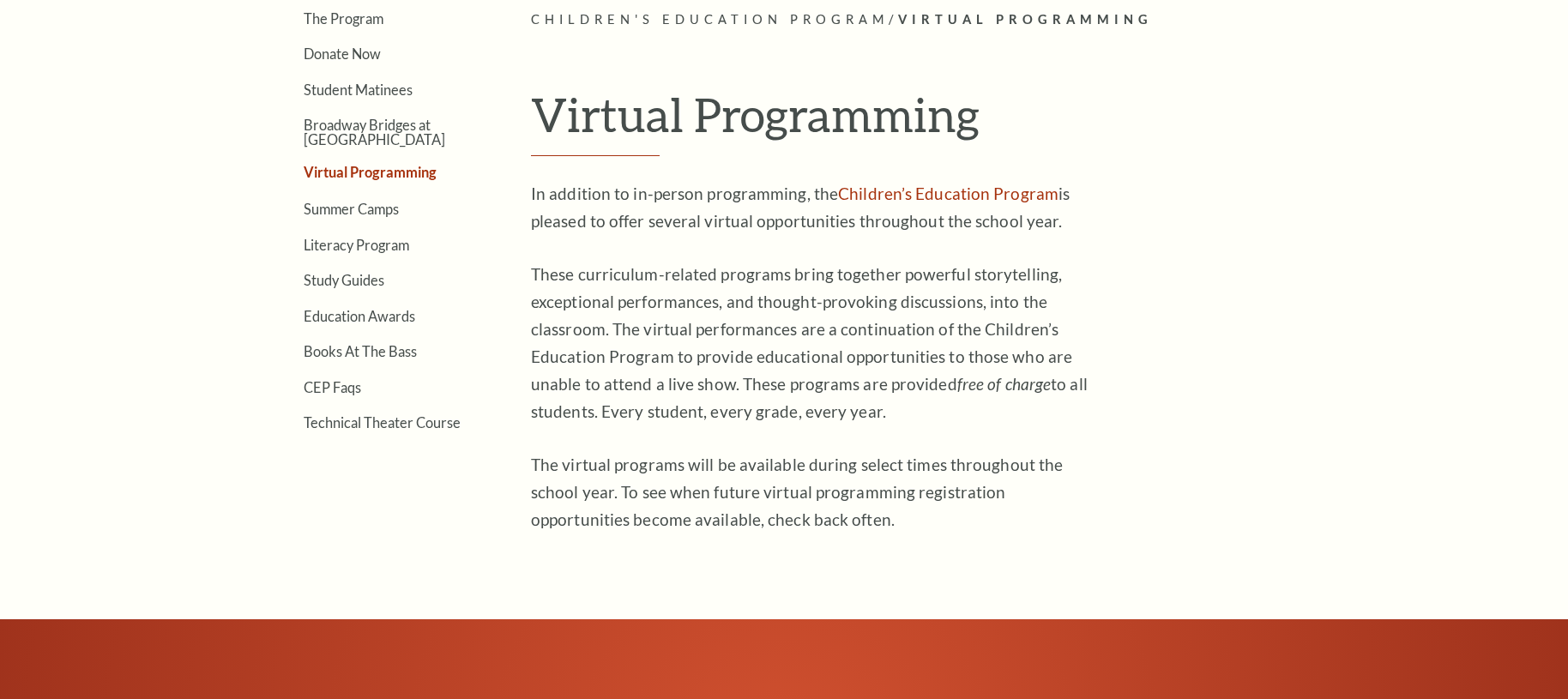
scroll to position [525, 0]
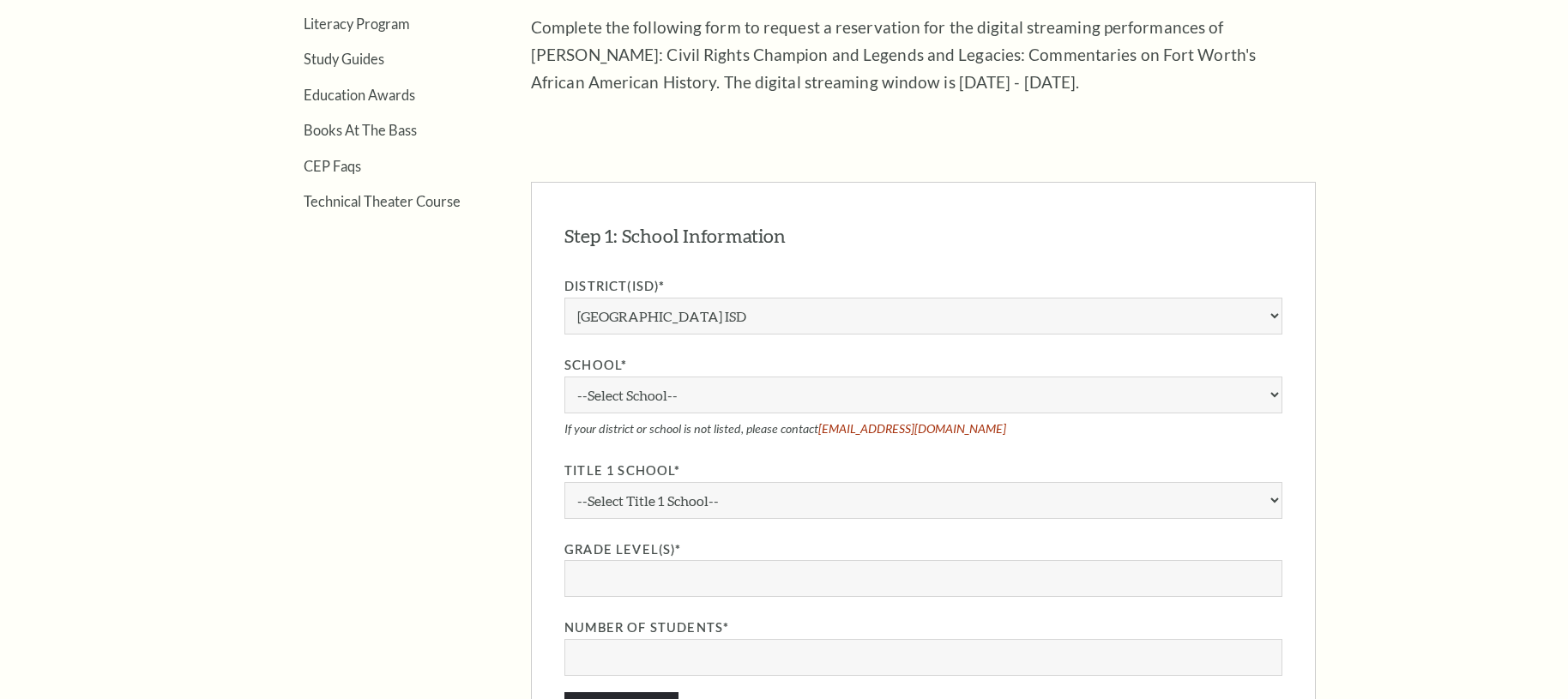
scroll to position [841, 0]
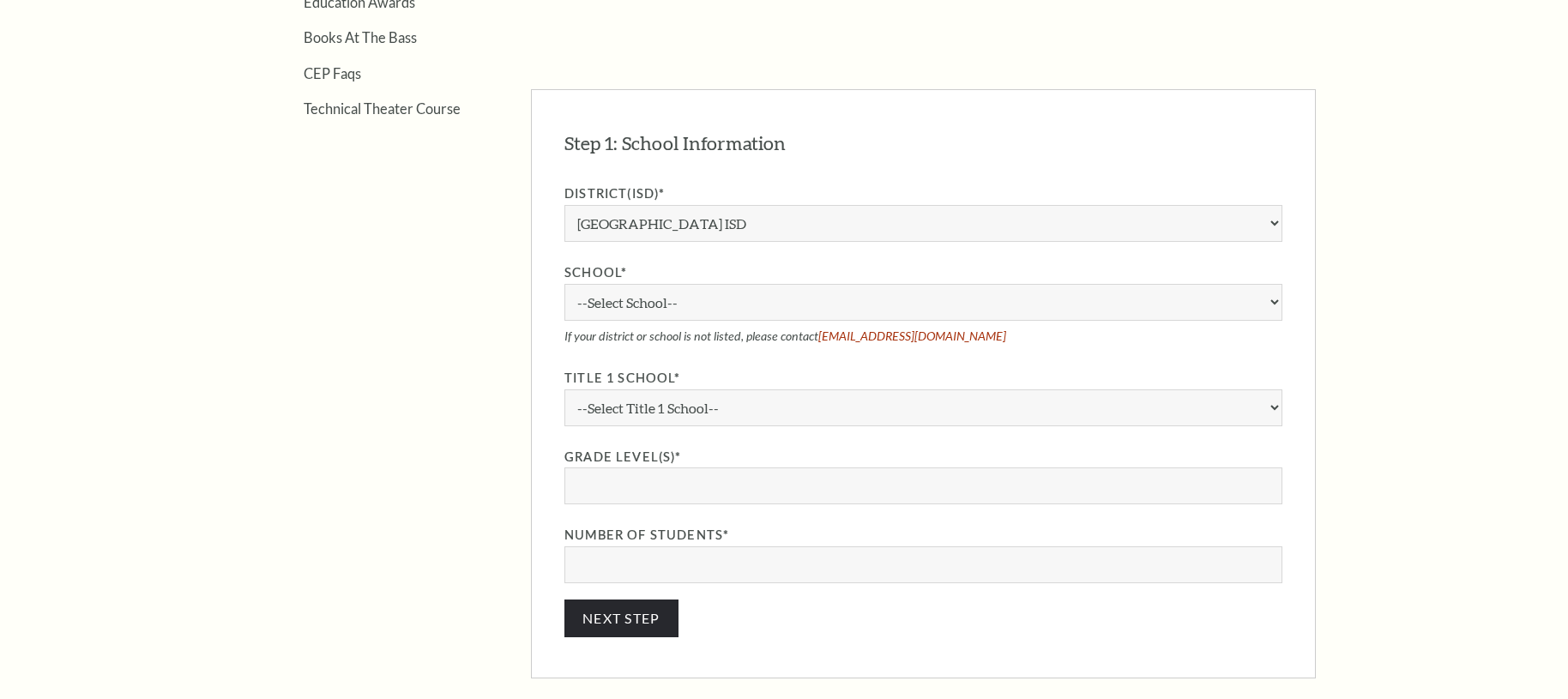
click at [961, 284] on label "School*" at bounding box center [923, 273] width 718 height 21
click at [961, 293] on select "--Select School-- [PERSON_NAME][GEOGRAPHIC_DATA] [PERSON_NAME][GEOGRAPHIC_DATA]…" at bounding box center [923, 302] width 718 height 37
click at [967, 321] on select "--Select School-- [PERSON_NAME][GEOGRAPHIC_DATA] [PERSON_NAME][GEOGRAPHIC_DATA]…" at bounding box center [923, 302] width 718 height 37
click at [1031, 242] on select "Aledo ISD [PERSON_NAME] ISD [PERSON_NAME] ISD Arlington ISD Azle ISD [GEOGRAPHI…" at bounding box center [923, 223] width 718 height 37
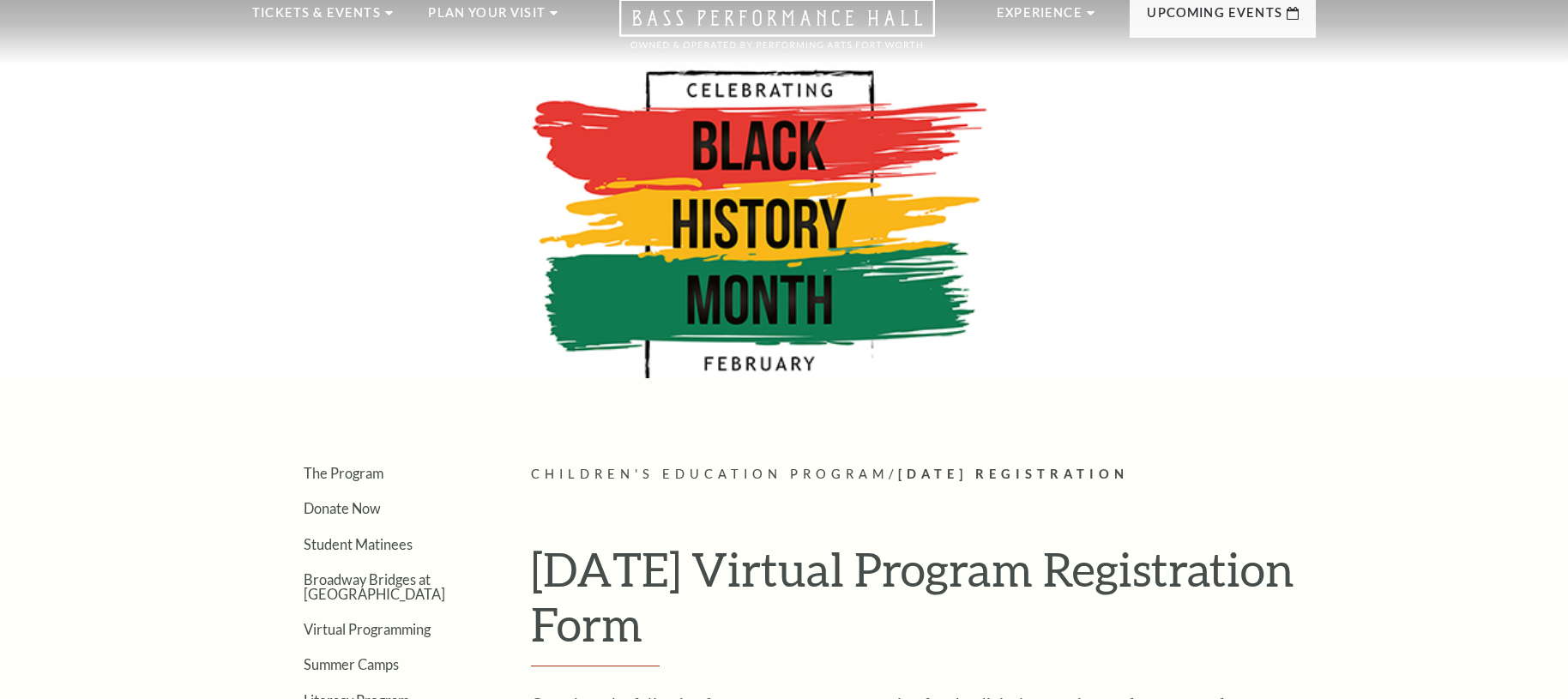
scroll to position [0, 0]
